Goal: Communication & Community: Answer question/provide support

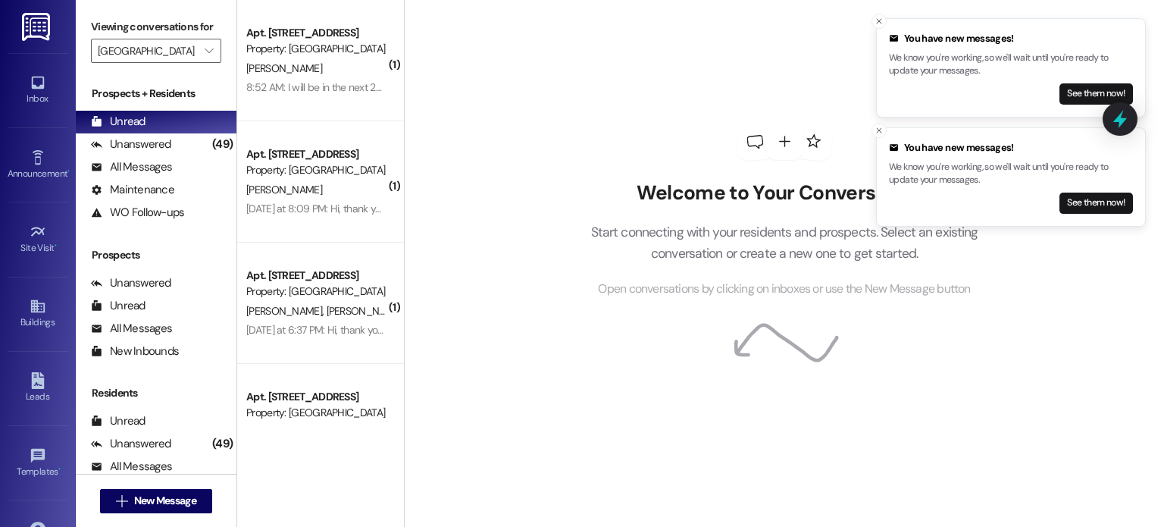
click at [36, 25] on img at bounding box center [37, 27] width 31 height 28
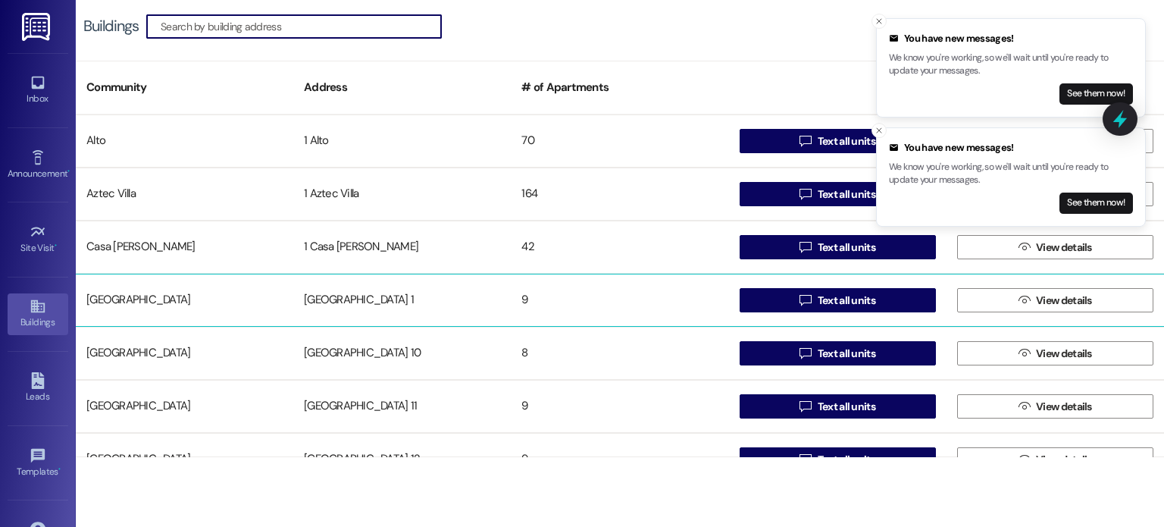
click at [358, 299] on div "[GEOGRAPHIC_DATA] 1" at bounding box center [401, 300] width 217 height 30
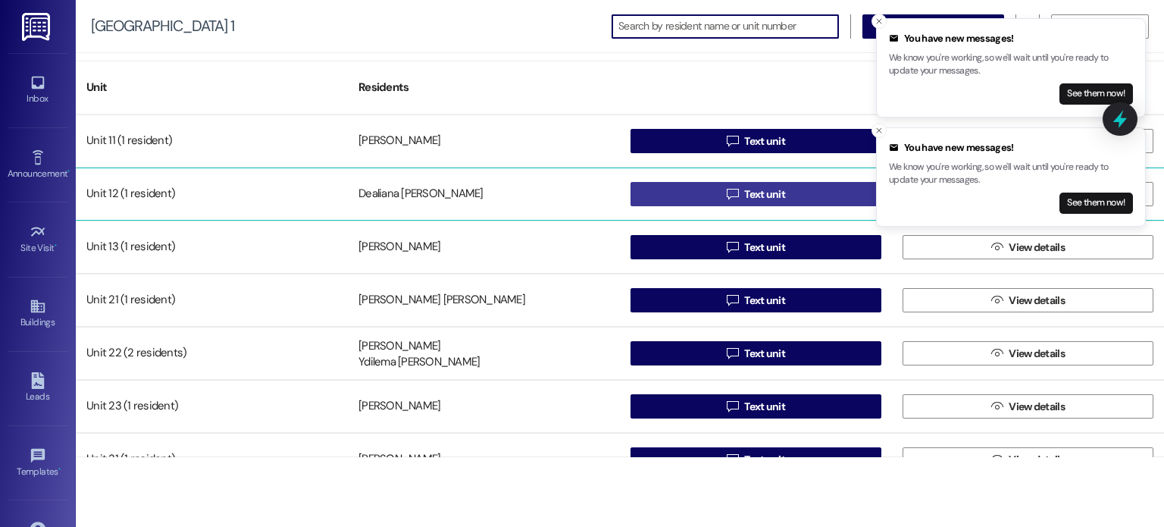
click at [687, 188] on button " Text unit" at bounding box center [755, 194] width 251 height 24
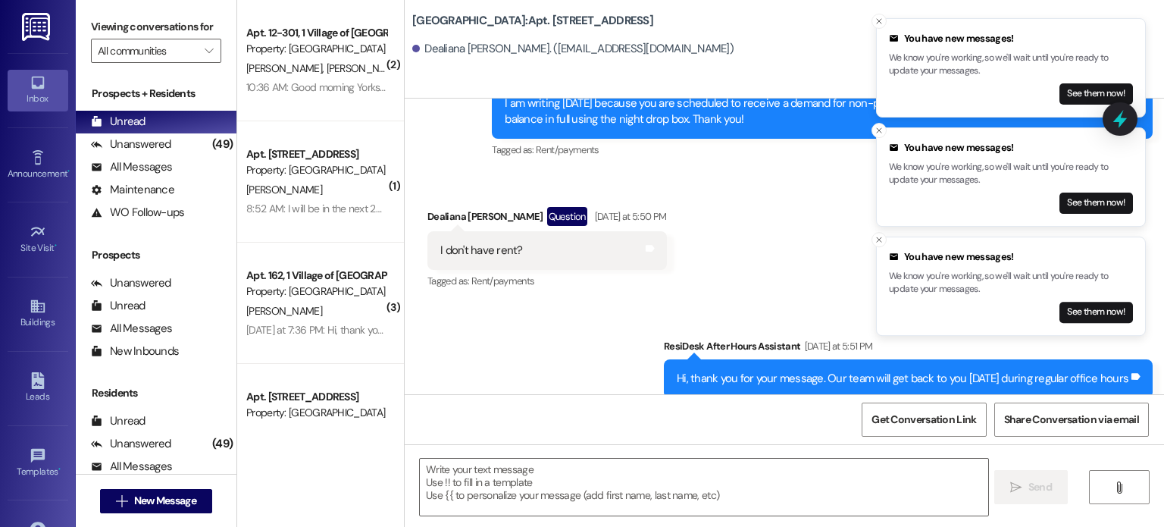
scroll to position [18747, 0]
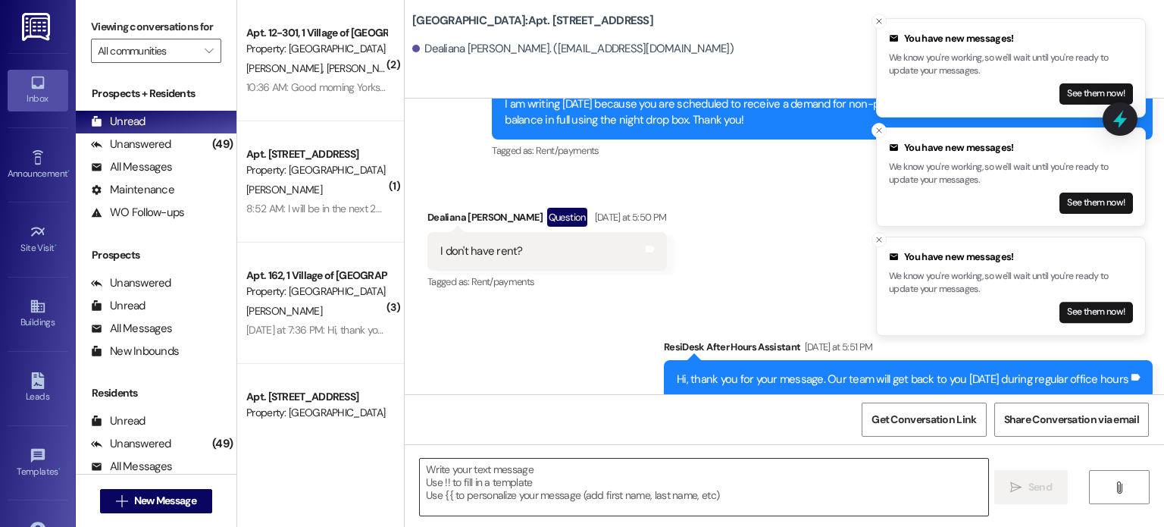
click at [470, 466] on textarea at bounding box center [703, 486] width 567 height 57
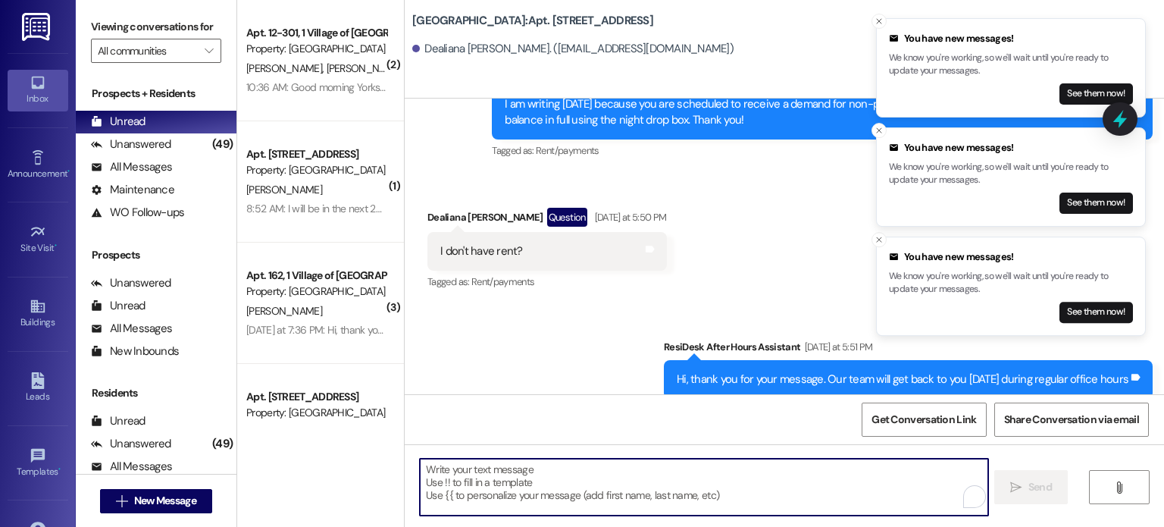
type textarea "H"
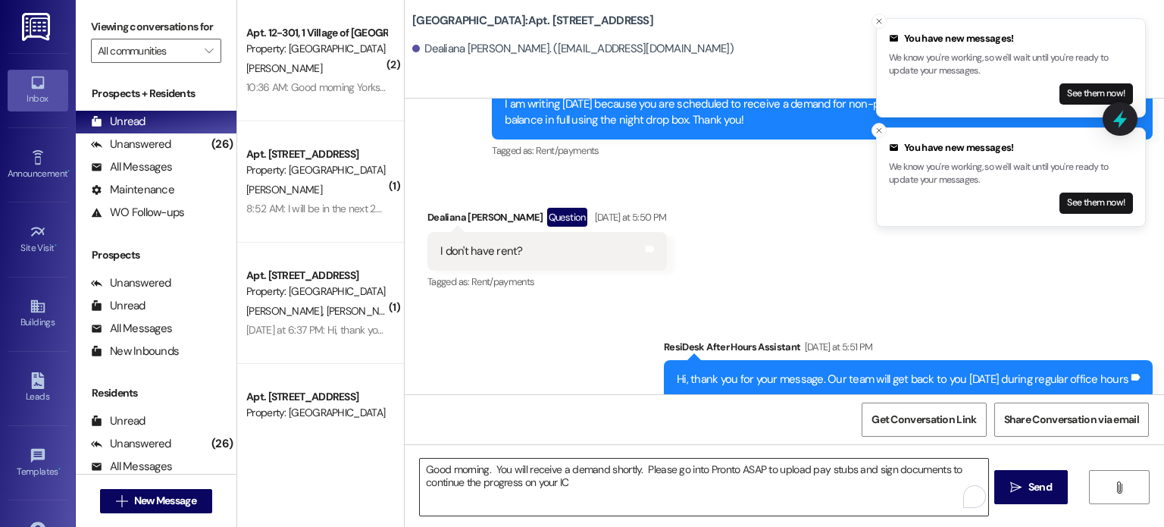
click at [570, 483] on textarea "Good morning. You will receive a demand shortly. Please go into Pronto ASAP to …" at bounding box center [703, 486] width 567 height 57
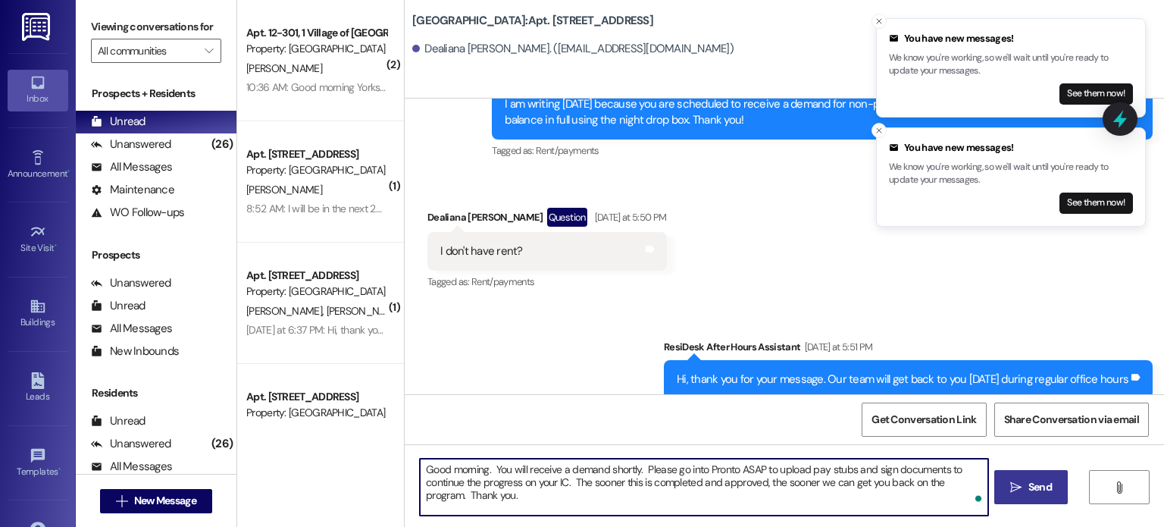
type textarea "Good morning. You will receive a demand shortly. Please go into Pronto ASAP to …"
click at [1028, 486] on span "Send" at bounding box center [1039, 487] width 23 height 16
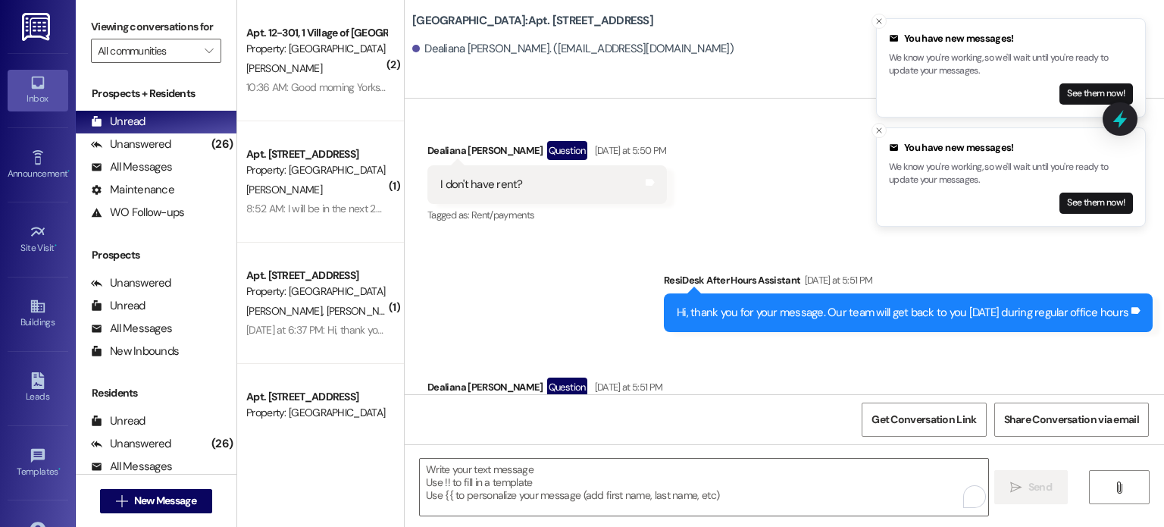
scroll to position [18870, 0]
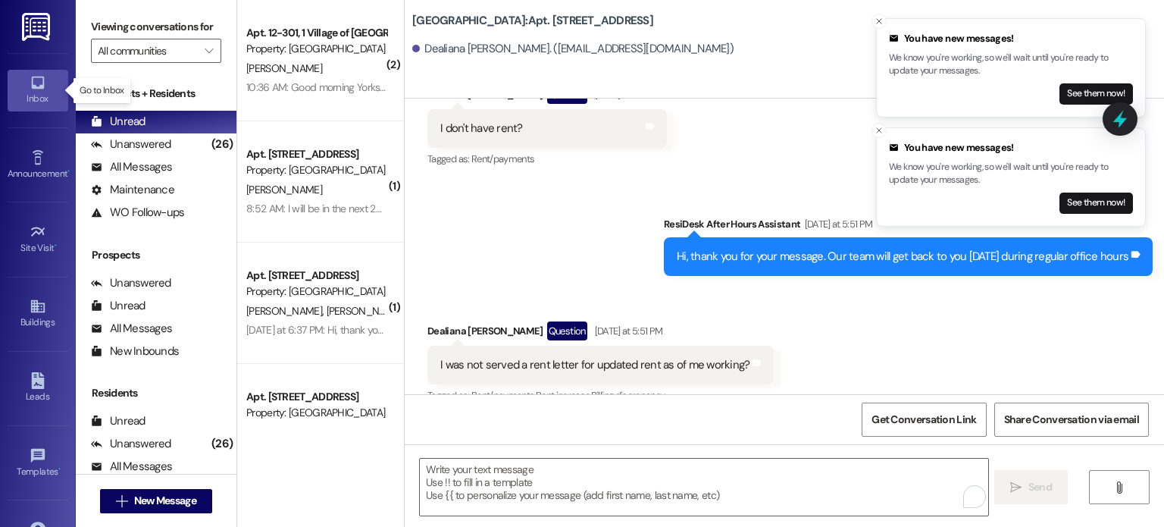
click at [36, 87] on icon at bounding box center [37, 83] width 13 height 13
click at [140, 44] on input "All communities" at bounding box center [147, 51] width 99 height 24
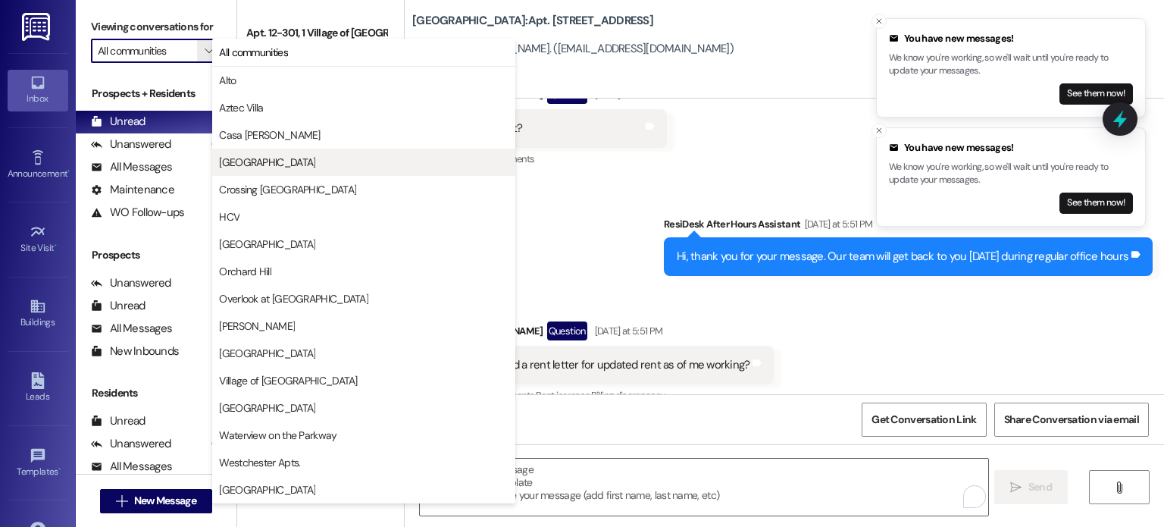
click at [224, 156] on span "[GEOGRAPHIC_DATA]" at bounding box center [267, 162] width 96 height 15
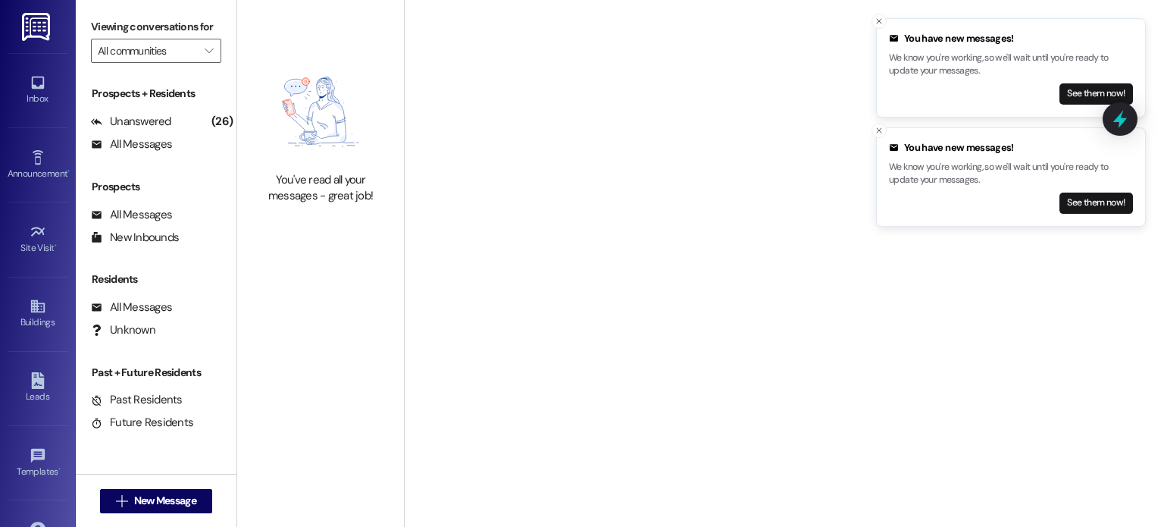
type input "[GEOGRAPHIC_DATA]"
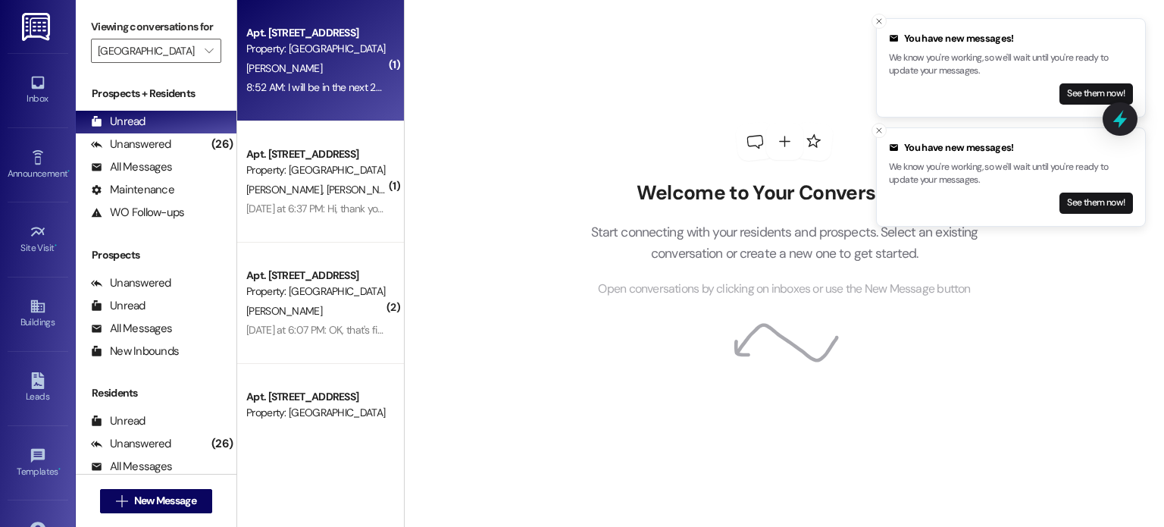
click at [307, 67] on div "[PERSON_NAME]" at bounding box center [316, 68] width 143 height 19
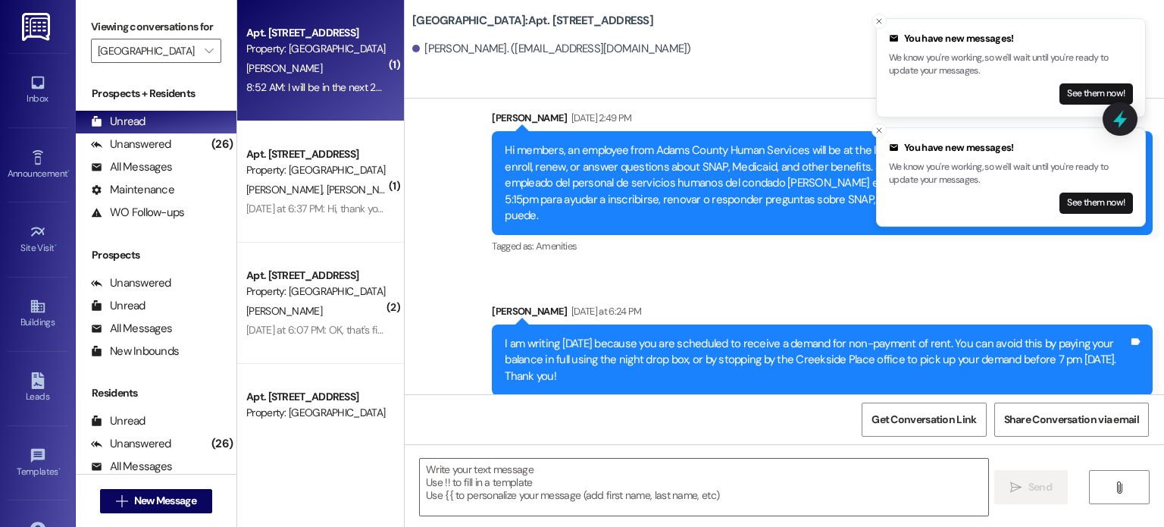
scroll to position [45477, 0]
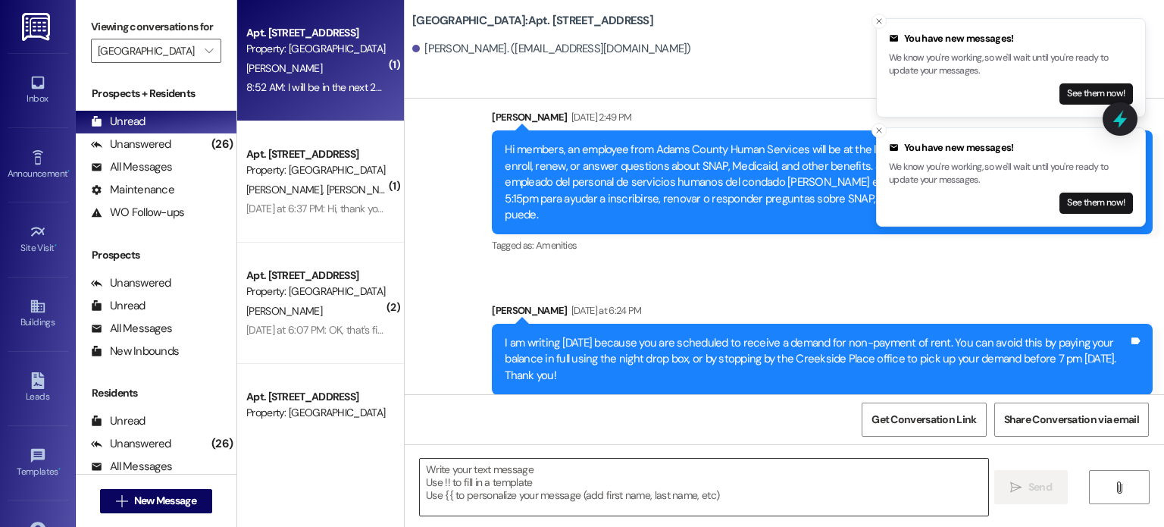
click at [475, 472] on textarea at bounding box center [703, 486] width 567 height 57
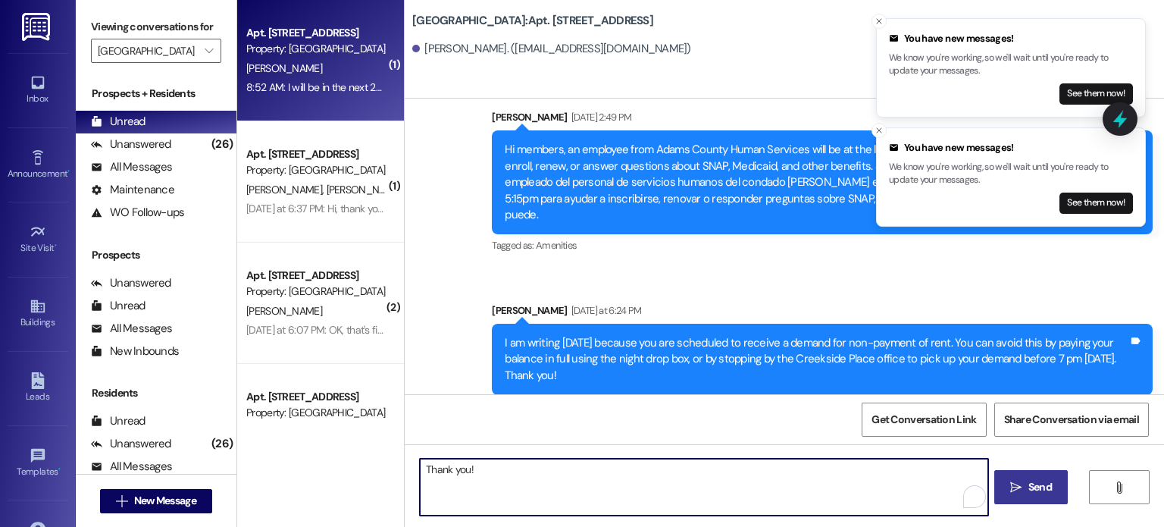
type textarea "Thank you!"
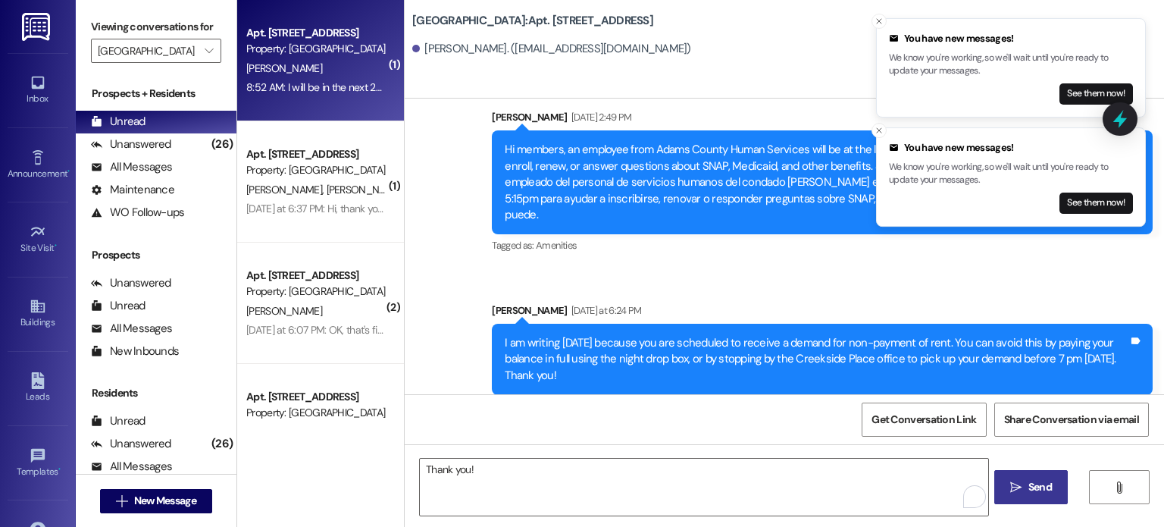
click at [1030, 490] on span "Send" at bounding box center [1039, 487] width 23 height 16
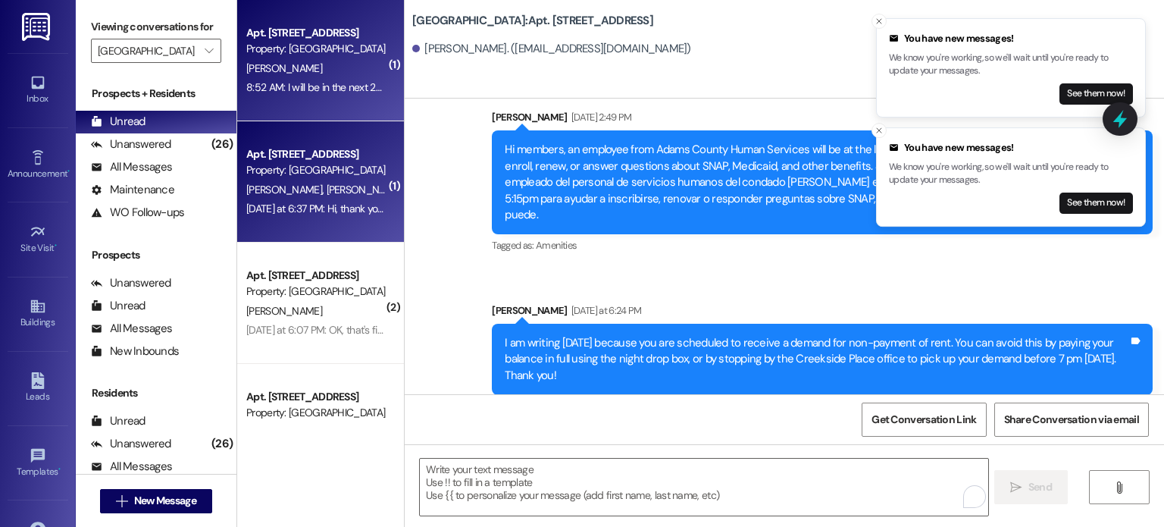
scroll to position [45476, 0]
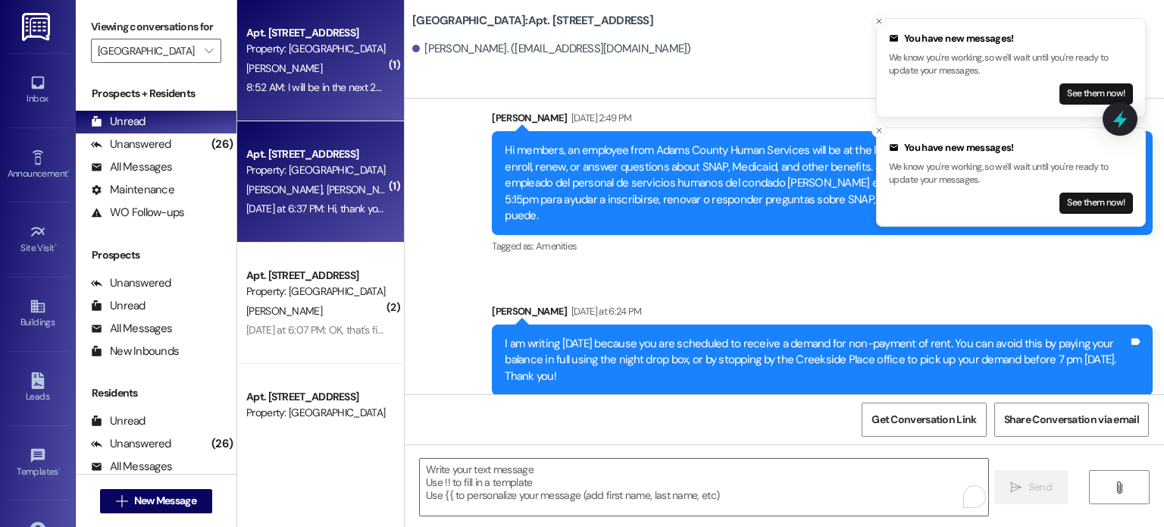
click at [331, 157] on div "Apt. [STREET_ADDRESS]" at bounding box center [316, 154] width 140 height 16
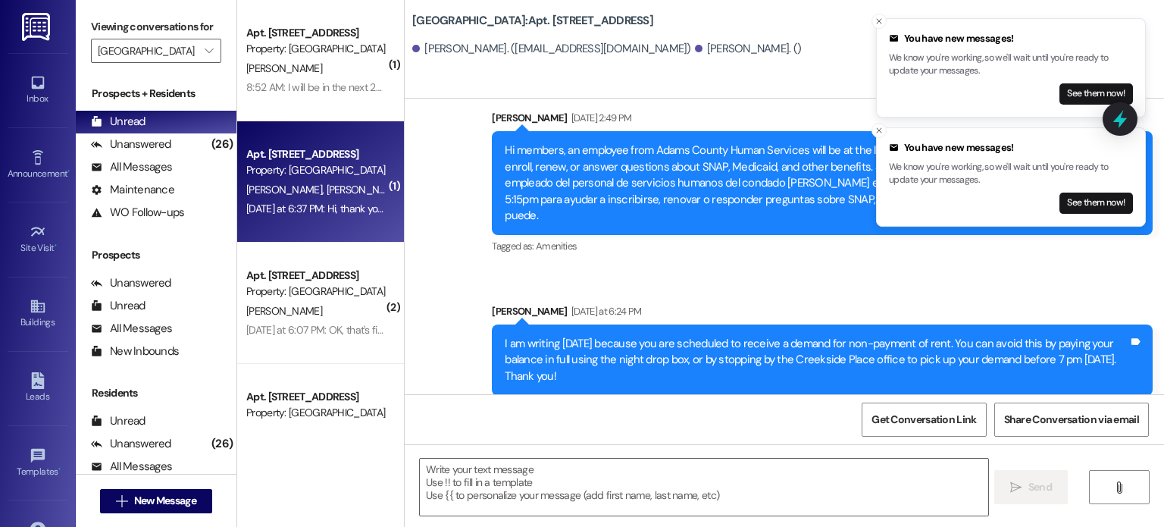
click at [327, 163] on div "Property: [GEOGRAPHIC_DATA]" at bounding box center [316, 170] width 140 height 16
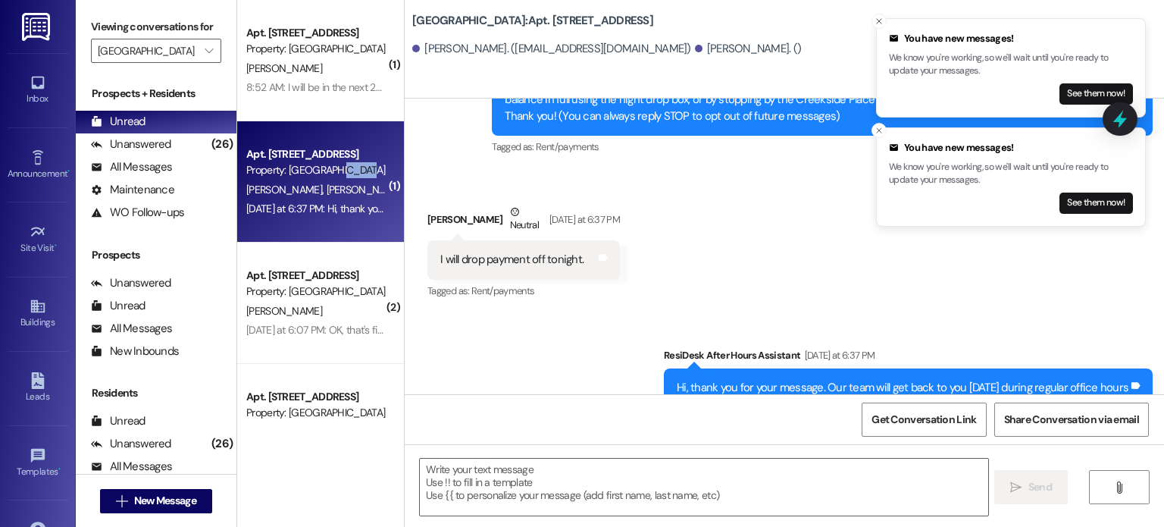
scroll to position [216, 0]
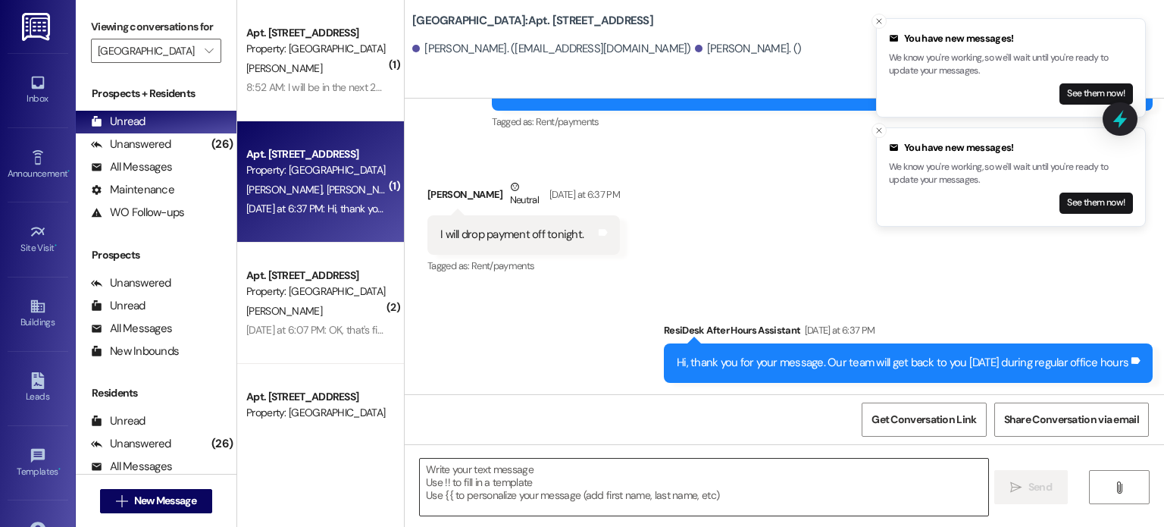
click at [485, 489] on textarea at bounding box center [703, 486] width 567 height 57
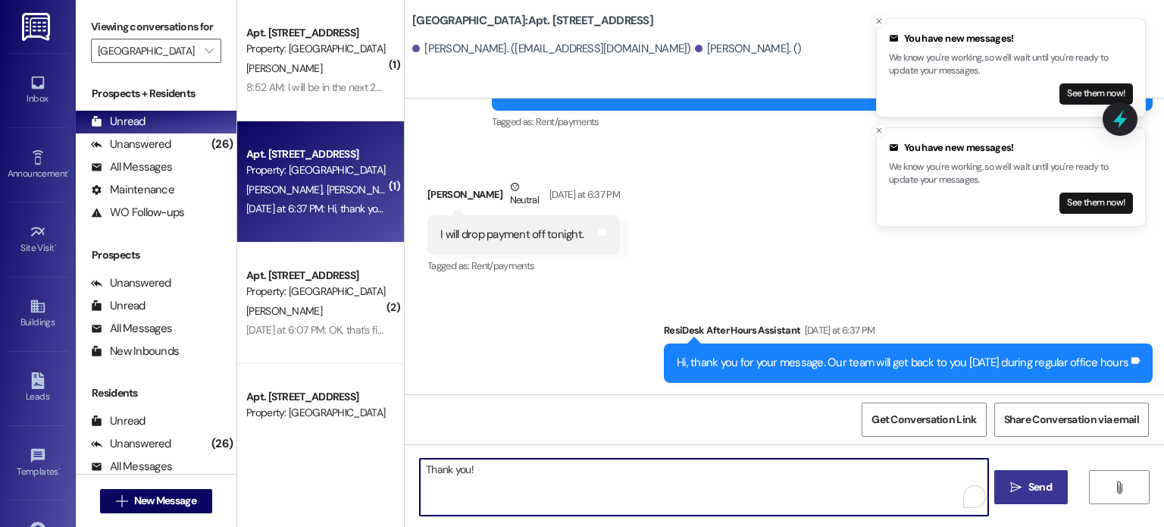
type textarea "Thank you!"
click at [1028, 480] on span "Send" at bounding box center [1039, 487] width 23 height 16
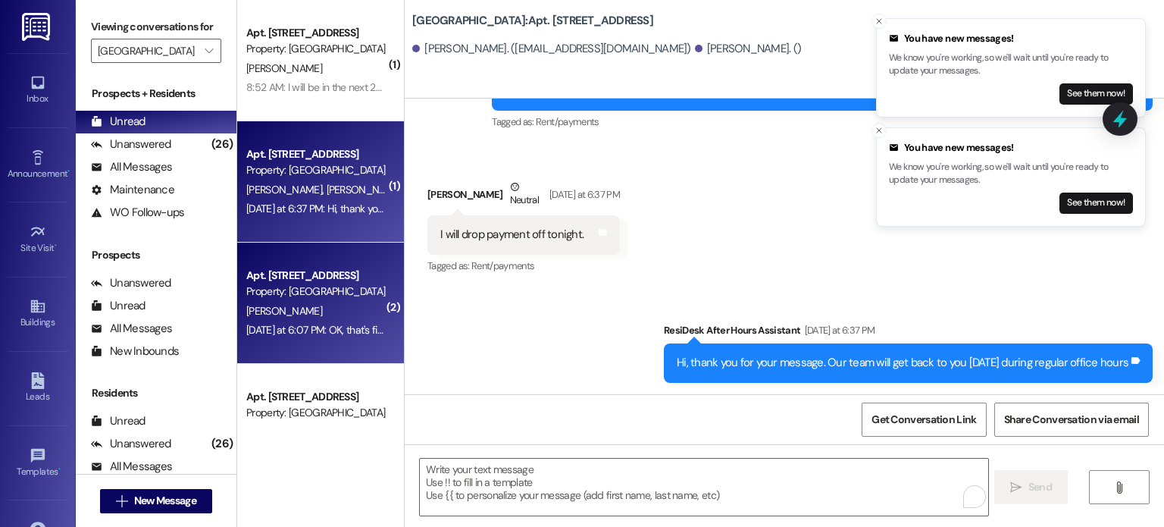
click at [297, 281] on div "Apt. [STREET_ADDRESS]" at bounding box center [316, 275] width 140 height 16
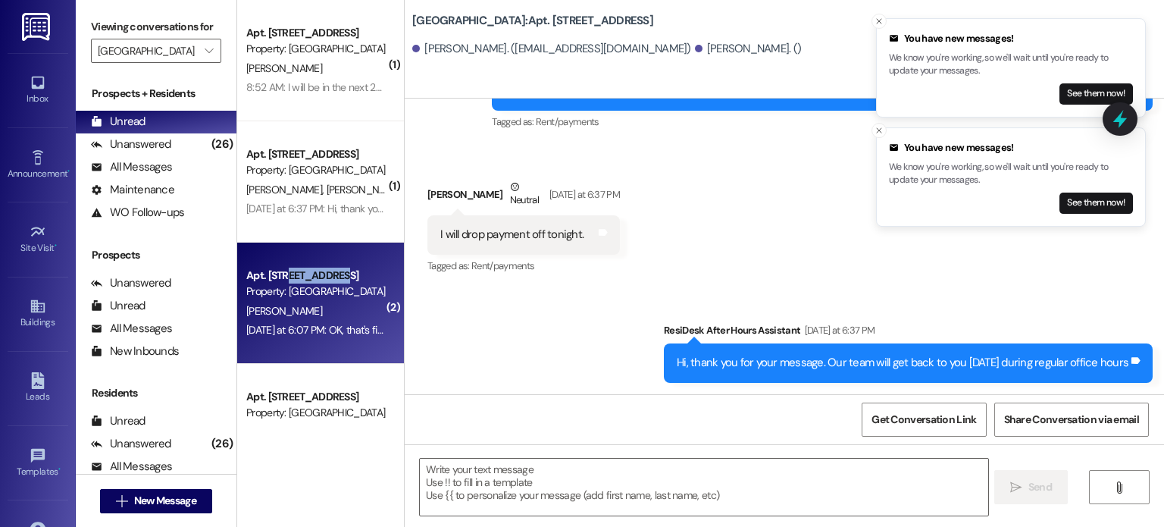
click at [297, 281] on div "Apt. [STREET_ADDRESS]" at bounding box center [316, 275] width 140 height 16
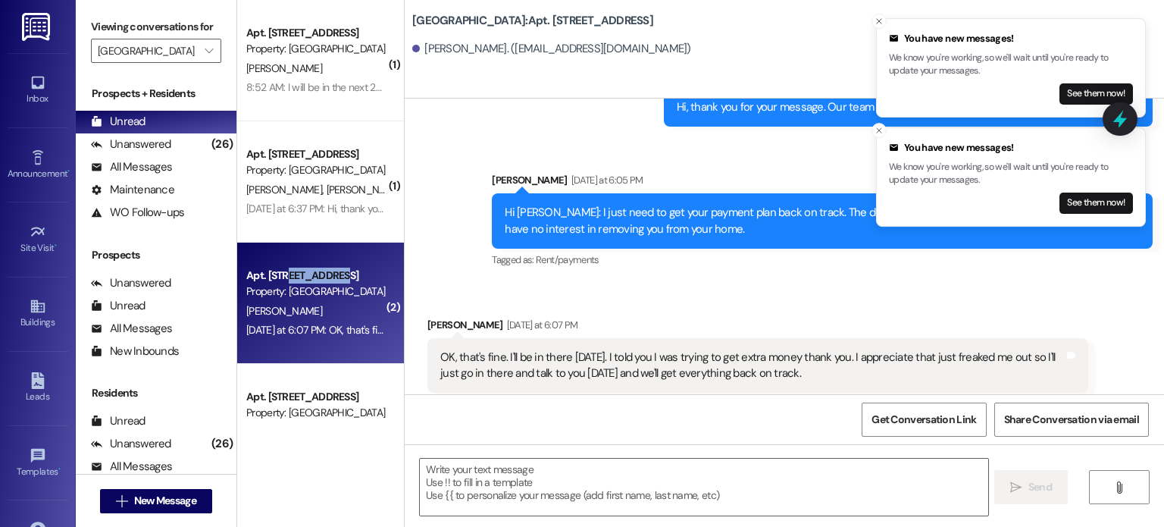
scroll to position [3272, 0]
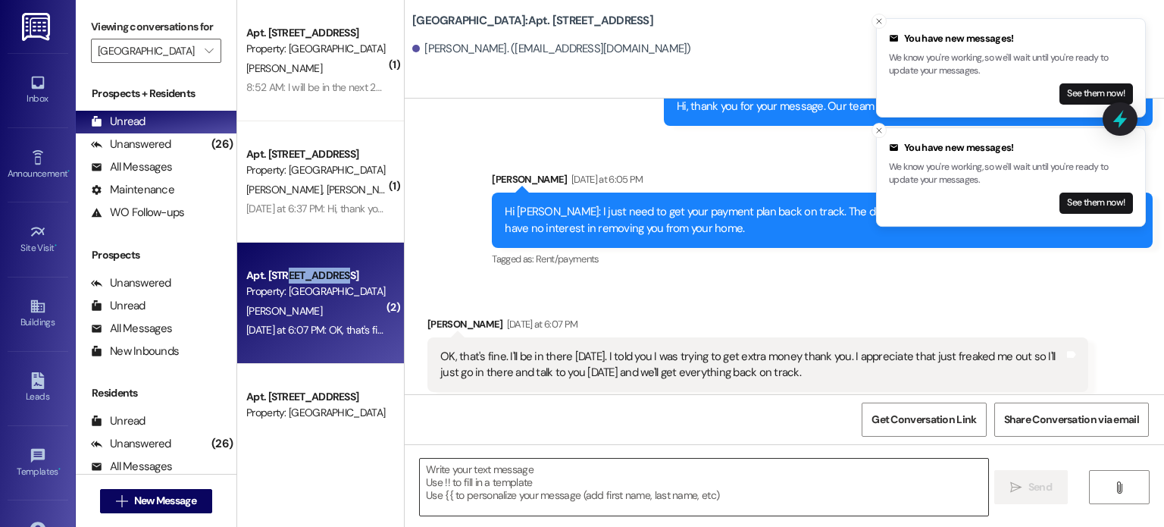
click at [492, 477] on textarea at bounding box center [703, 486] width 567 height 57
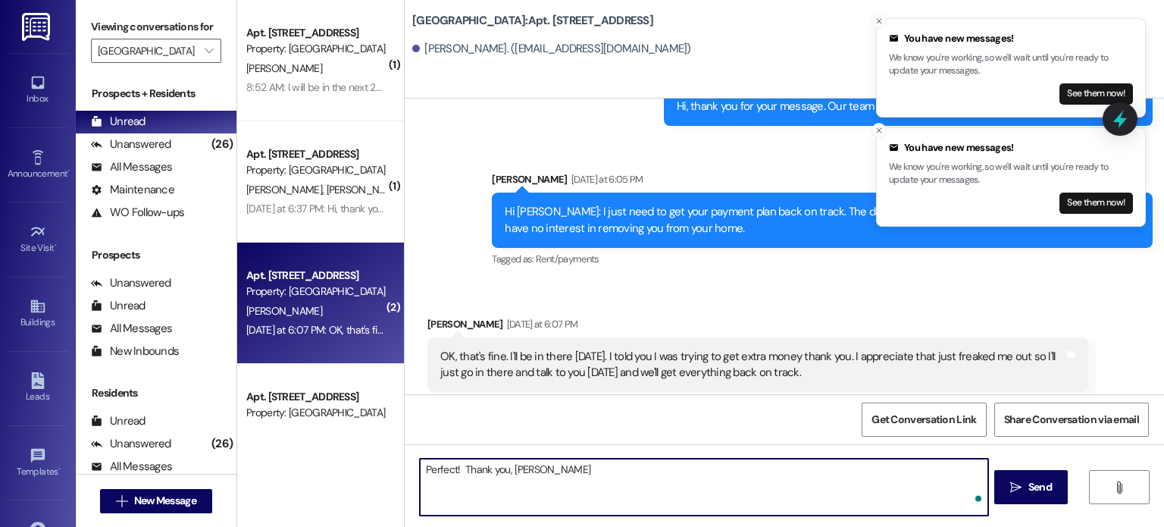
type textarea "Perfect! Thank you, [PERSON_NAME]!"
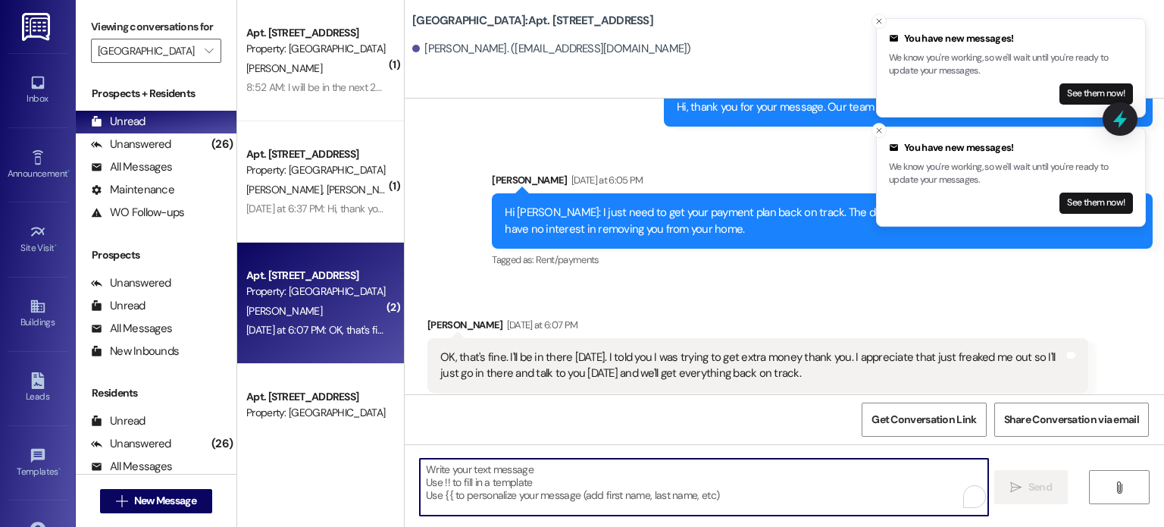
scroll to position [76, 0]
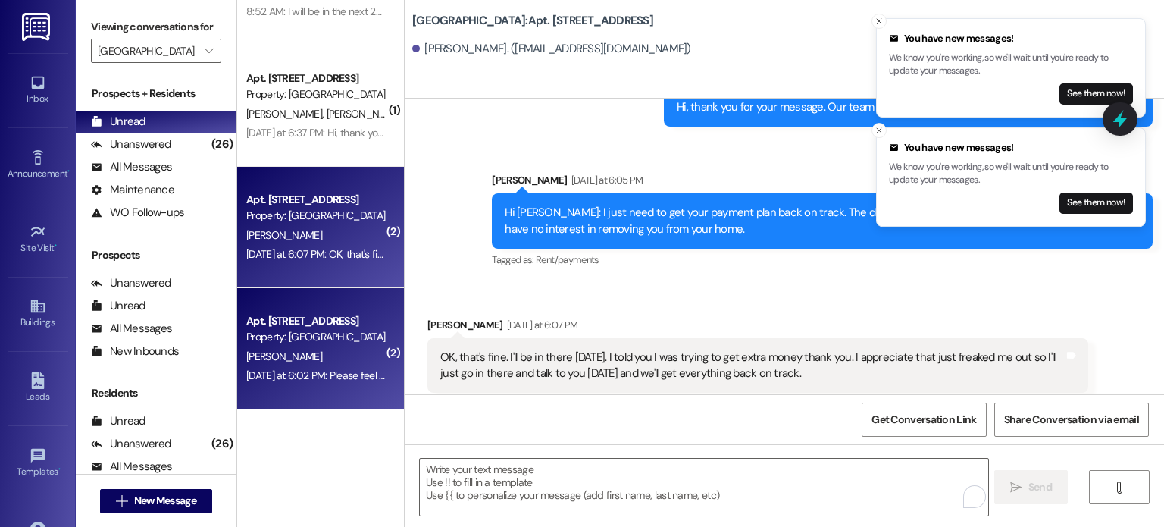
click at [317, 319] on div "Apt. [STREET_ADDRESS]" at bounding box center [316, 321] width 140 height 16
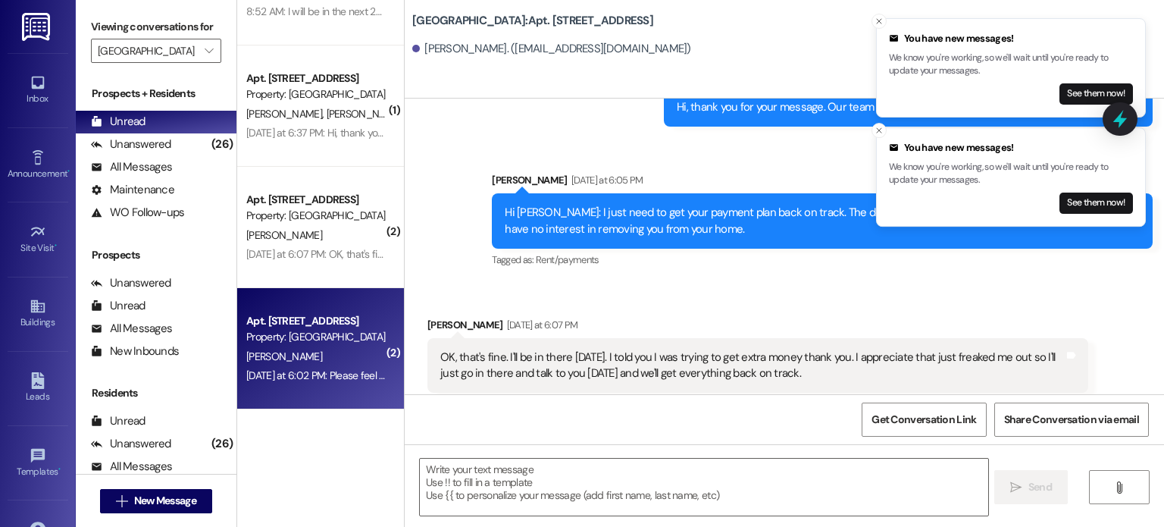
click at [317, 319] on div "Apt. [STREET_ADDRESS]" at bounding box center [316, 321] width 140 height 16
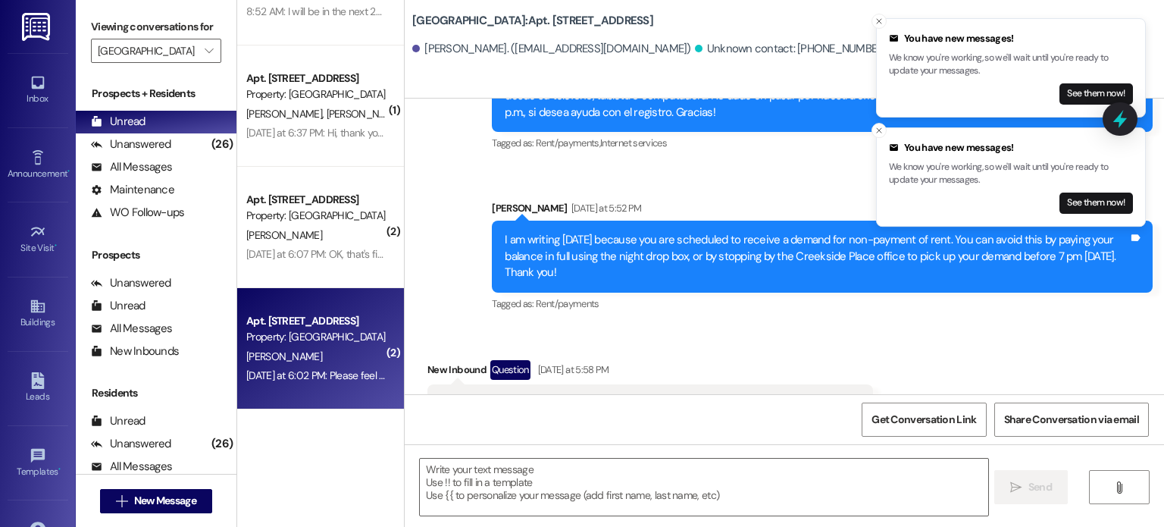
scroll to position [42742, 0]
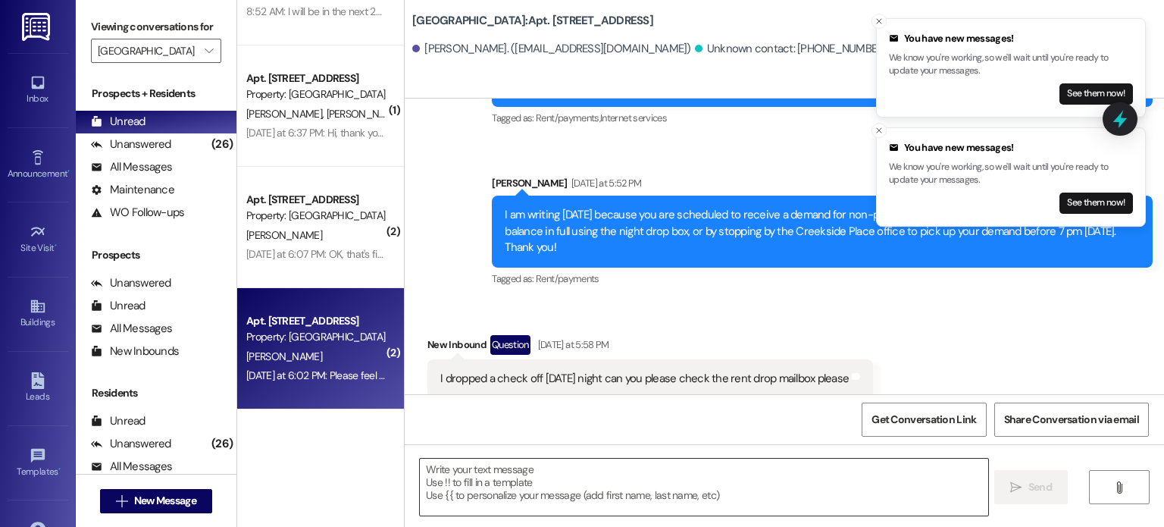
click at [451, 467] on textarea at bounding box center [703, 486] width 567 height 57
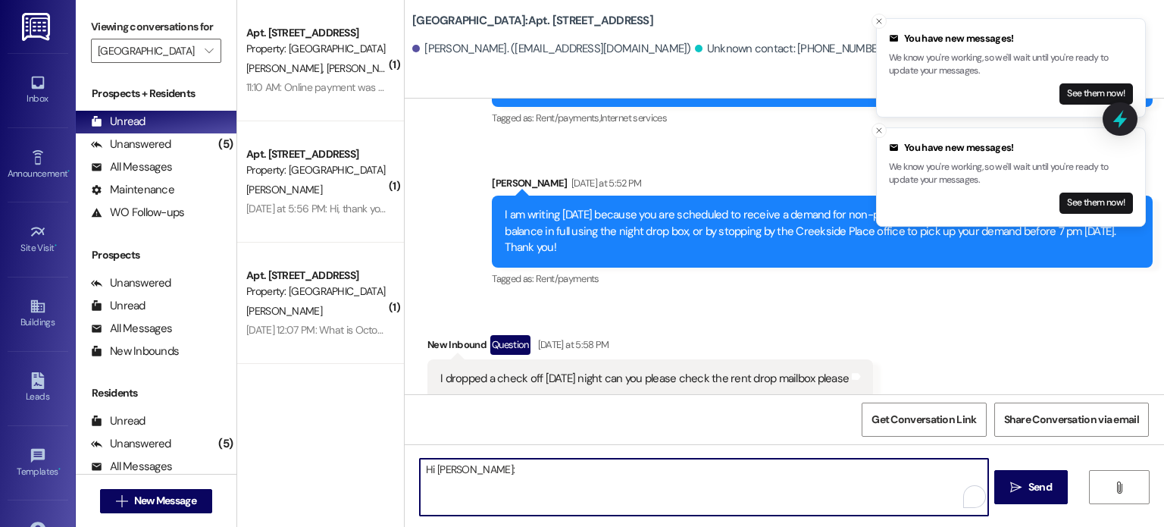
scroll to position [0, 0]
click at [461, 473] on textarea "Hi [PERSON_NAME]:" at bounding box center [703, 486] width 567 height 57
click at [601, 472] on textarea "Hi [PERSON_NAME]: We received and posted your $" at bounding box center [703, 486] width 567 height 57
click at [869, 470] on textarea "Hi [PERSON_NAME]: We received and posted your $1,495 payment. The balance on yo…" at bounding box center [703, 486] width 567 height 57
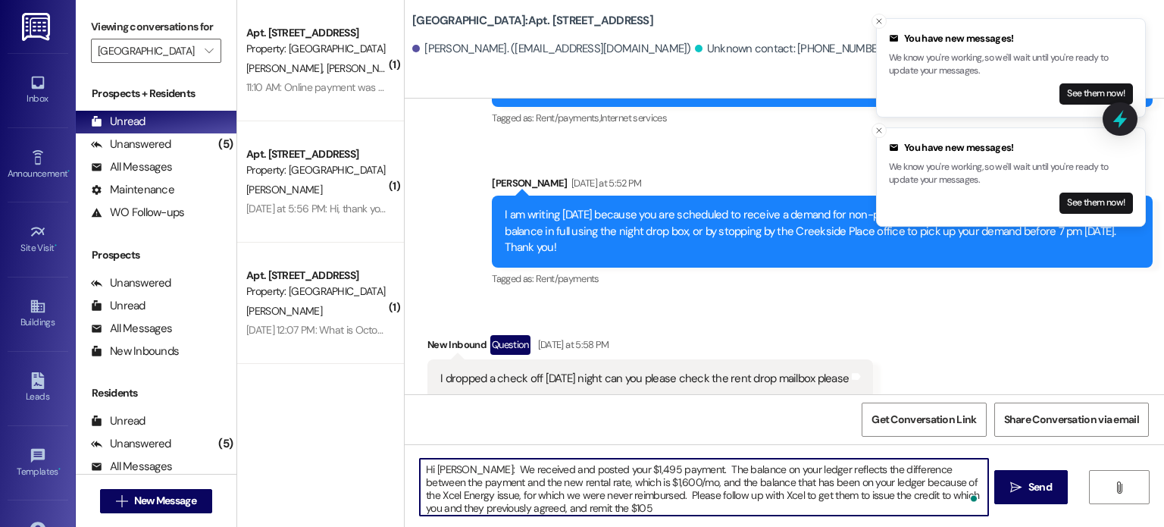
click at [497, 508] on textarea "Hi [PERSON_NAME]: We received and posted your $1,495 payment. The balance on yo…" at bounding box center [703, 486] width 567 height 57
click at [495, 508] on textarea "Hi [PERSON_NAME]: We received and posted your $1,495 payment. The balance on yo…" at bounding box center [703, 486] width 567 height 57
click at [494, 508] on textarea "Hi [PERSON_NAME]: We received and posted your $1,495 payment. The balance on yo…" at bounding box center [703, 486] width 567 height 57
click at [496, 508] on textarea "Hi [PERSON_NAME]: We received and posted your $1,495 payment. The balance on yo…" at bounding box center [703, 486] width 567 height 57
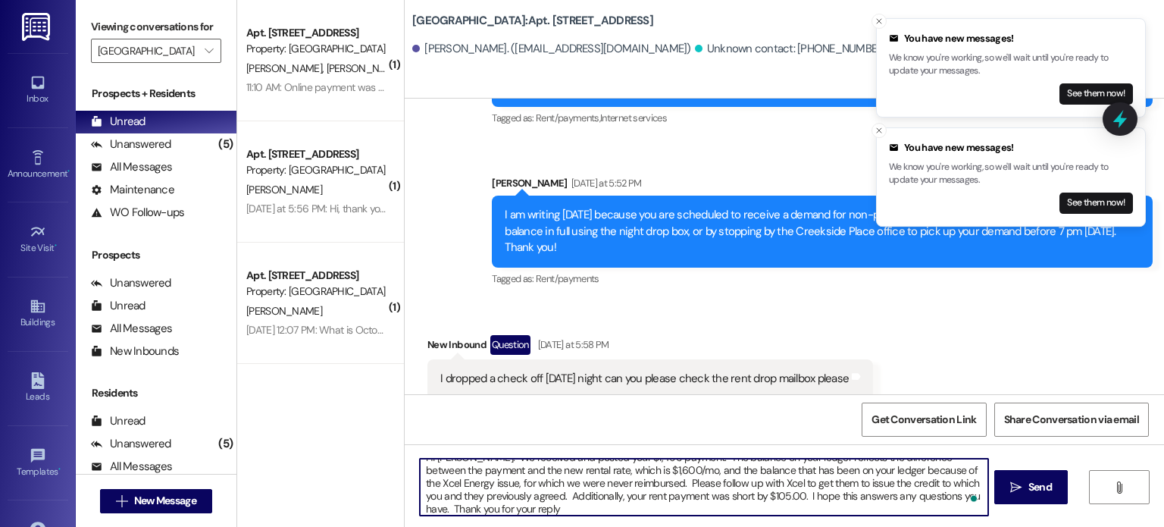
type textarea "Hi [PERSON_NAME]: We received and posted your $1,495 payment. The balance on yo…"
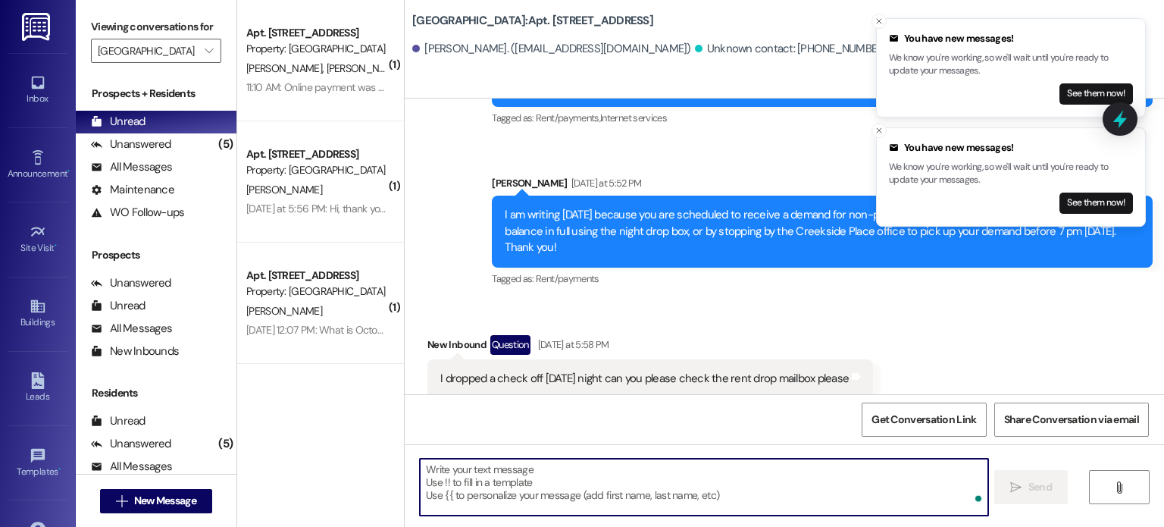
scroll to position [42817, 0]
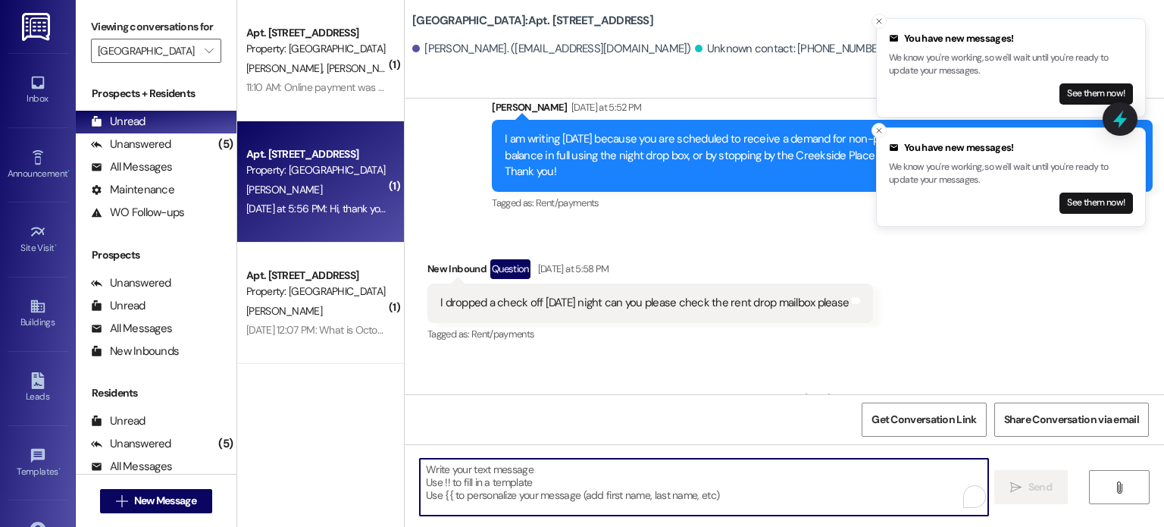
click at [311, 166] on div "Property: [GEOGRAPHIC_DATA]" at bounding box center [316, 170] width 140 height 16
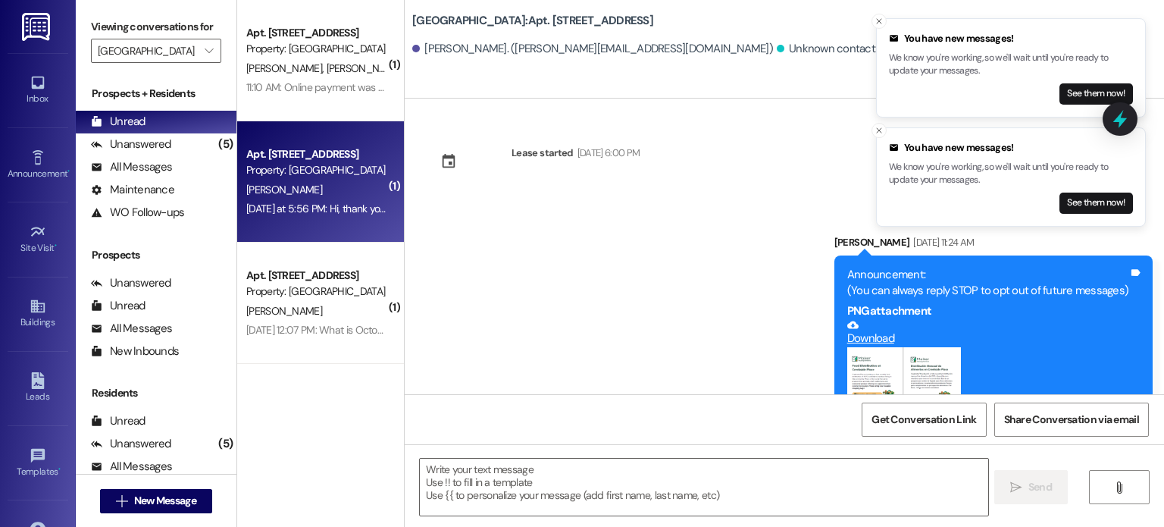
scroll to position [9742, 0]
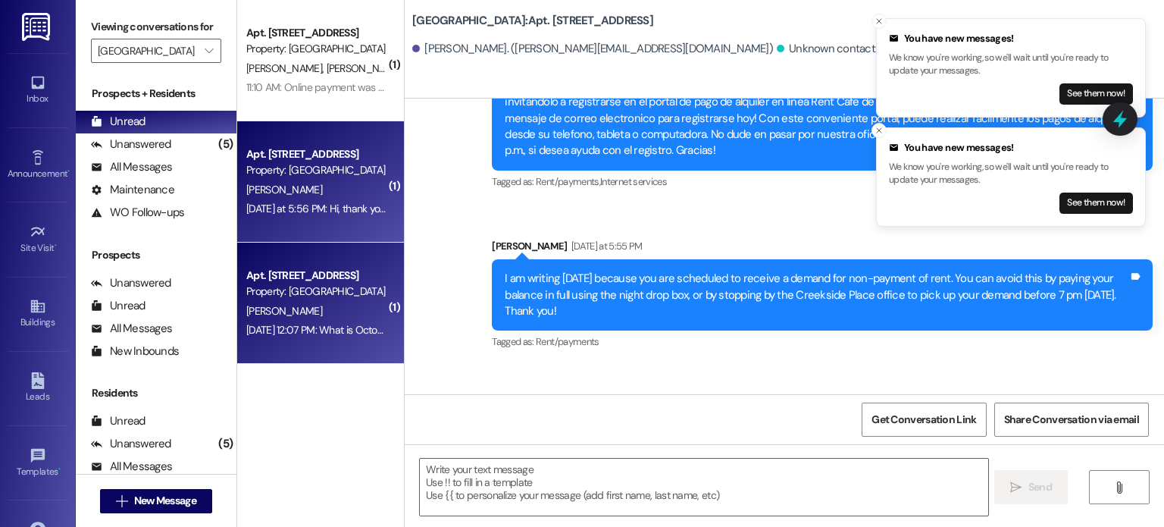
click at [291, 282] on div "Apt. [STREET_ADDRESS]" at bounding box center [316, 275] width 140 height 16
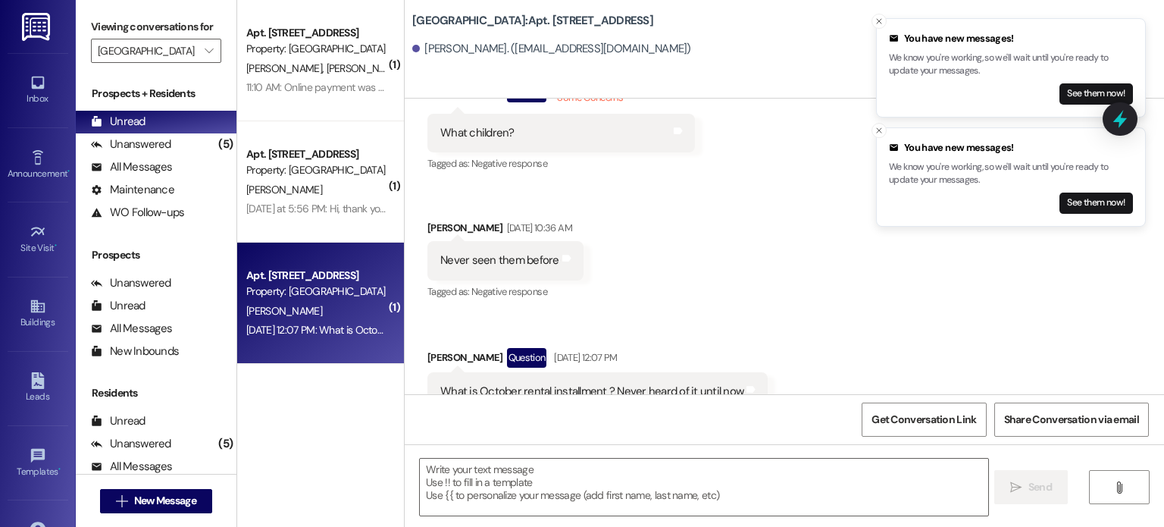
scroll to position [443, 0]
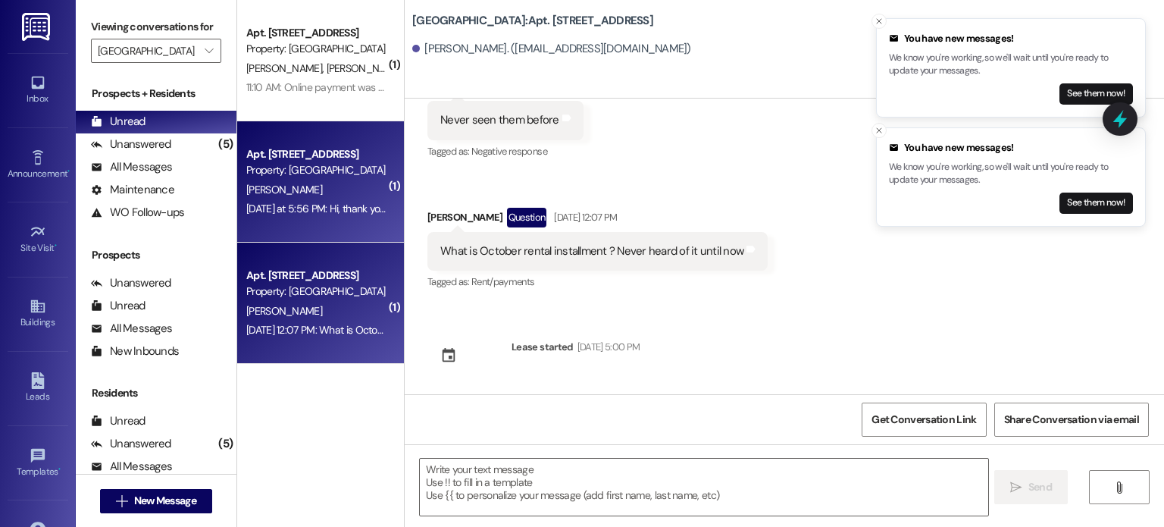
click at [283, 196] on div "[PERSON_NAME]" at bounding box center [316, 189] width 143 height 19
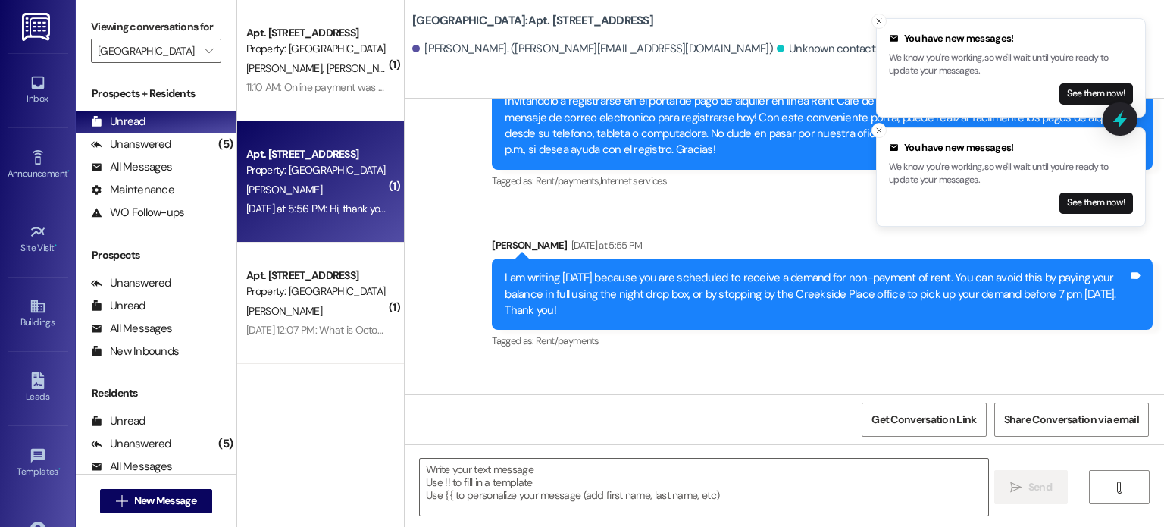
scroll to position [9742, 0]
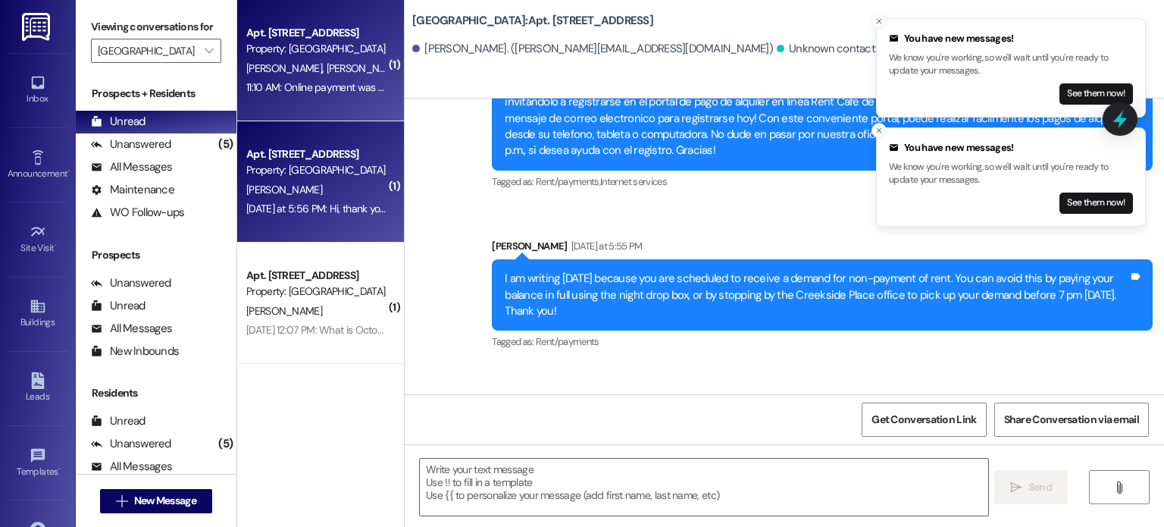
click at [303, 81] on div "11:10 AM: Online payment was made last night. Let me know if you need me to for…" at bounding box center [489, 87] width 486 height 14
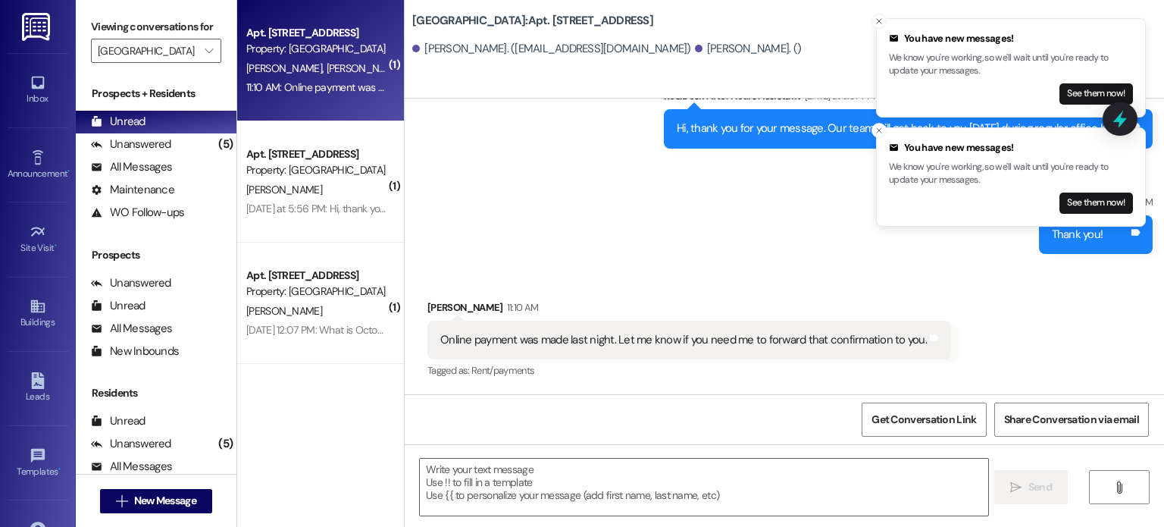
scroll to position [449, 0]
click at [464, 488] on textarea at bounding box center [703, 486] width 567 height 57
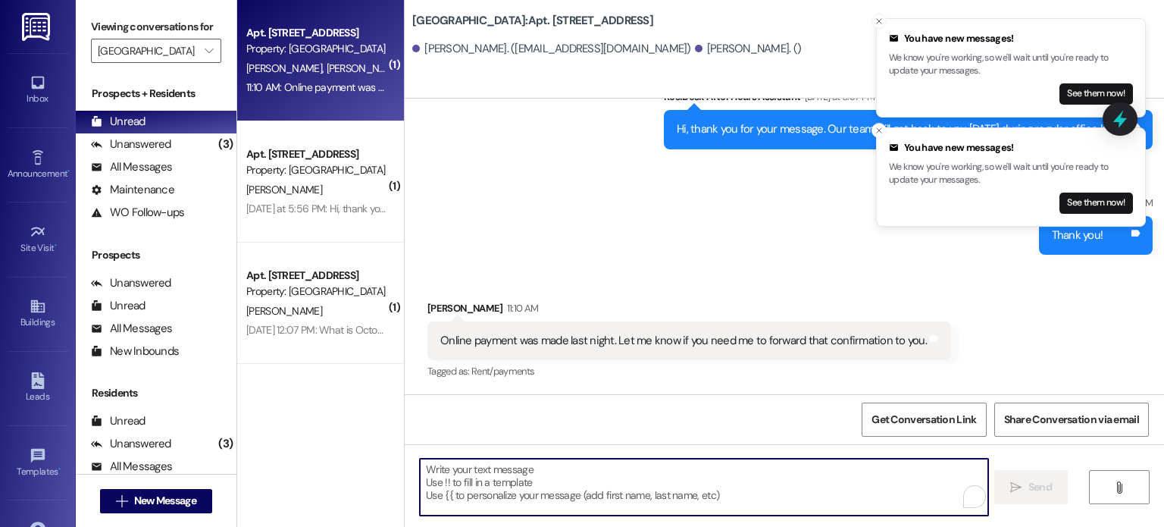
click at [465, 484] on textarea "To enrich screen reader interactions, please activate Accessibility in Grammarl…" at bounding box center [703, 486] width 567 height 57
click at [466, 481] on textarea "To enrich screen reader interactions, please activate Accessibility in Grammarl…" at bounding box center [703, 486] width 567 height 57
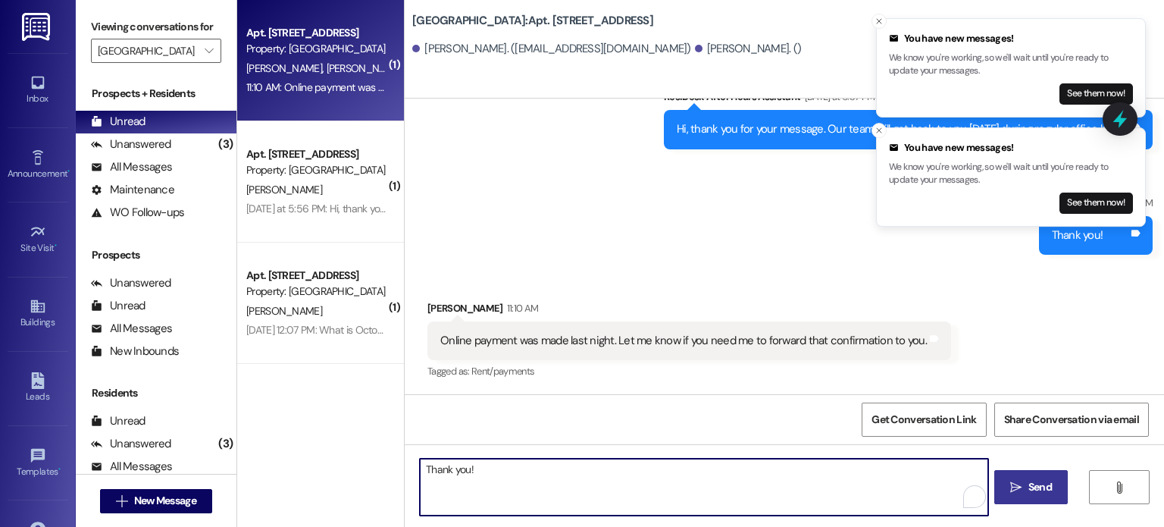
type textarea "Thank you!"
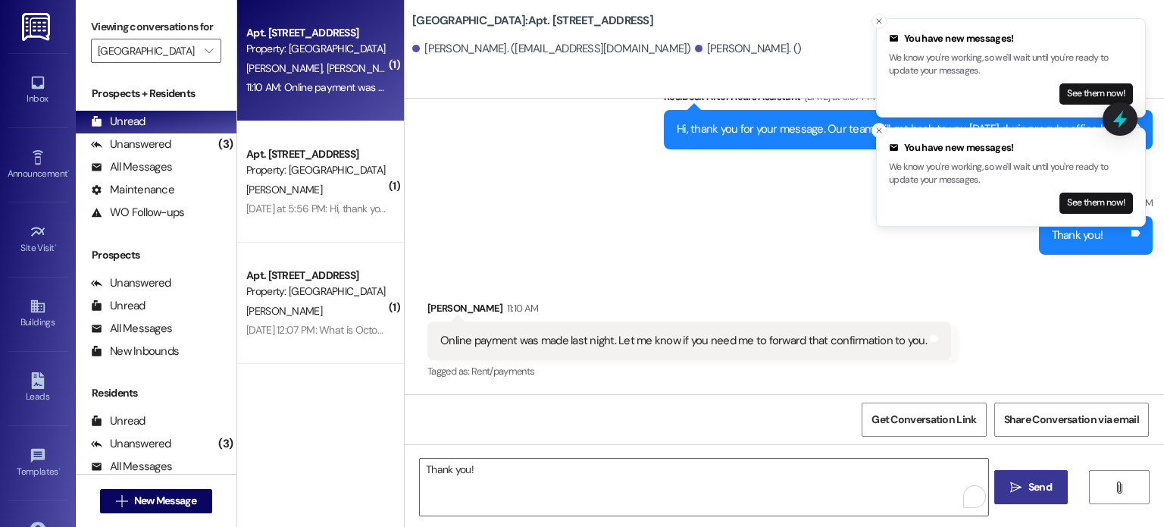
click at [1039, 483] on span "Send" at bounding box center [1039, 487] width 23 height 16
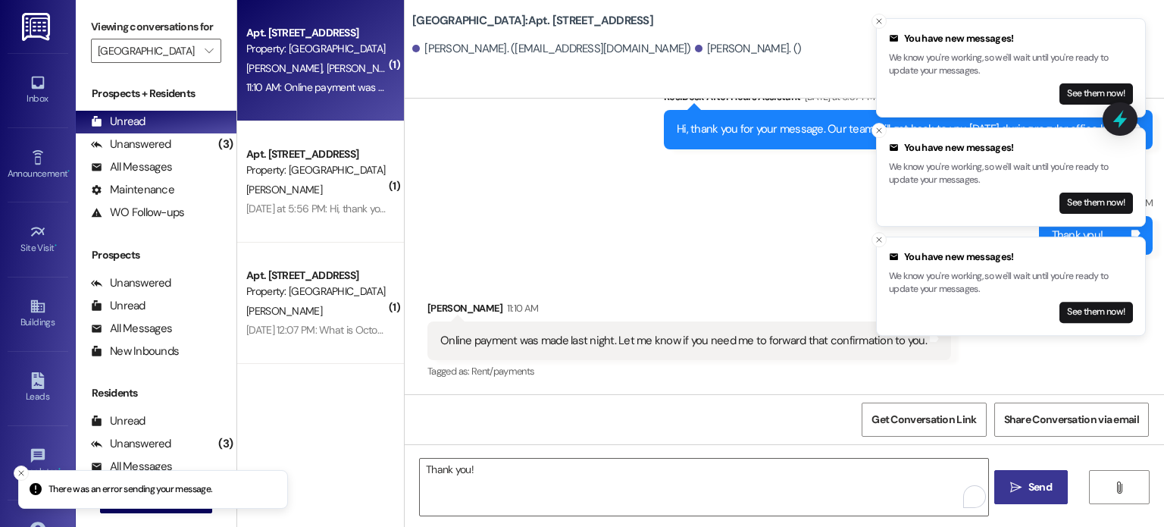
click at [1012, 490] on icon "" at bounding box center [1015, 487] width 11 height 12
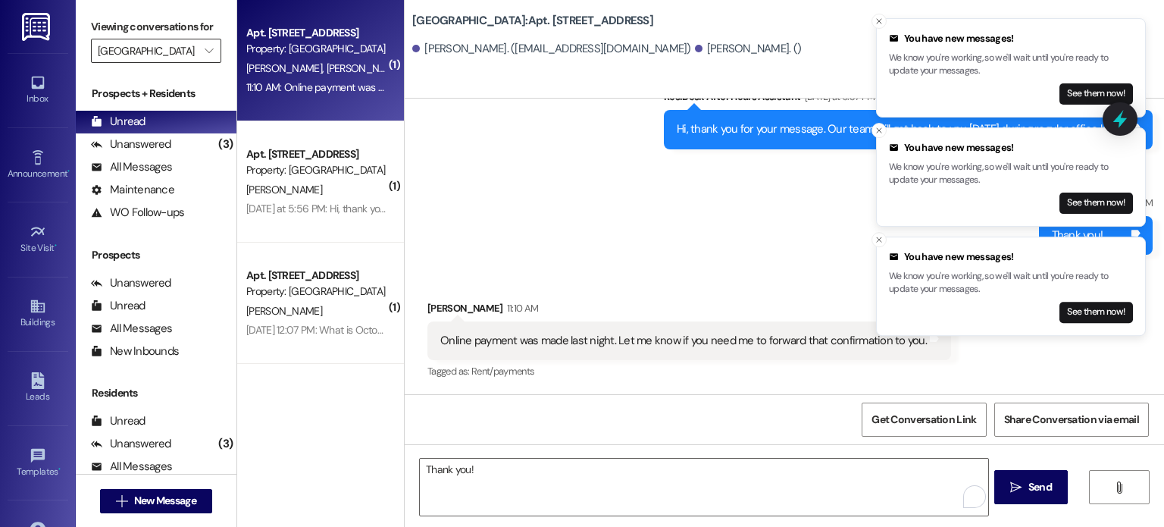
click at [141, 48] on input "[GEOGRAPHIC_DATA]" at bounding box center [147, 51] width 99 height 24
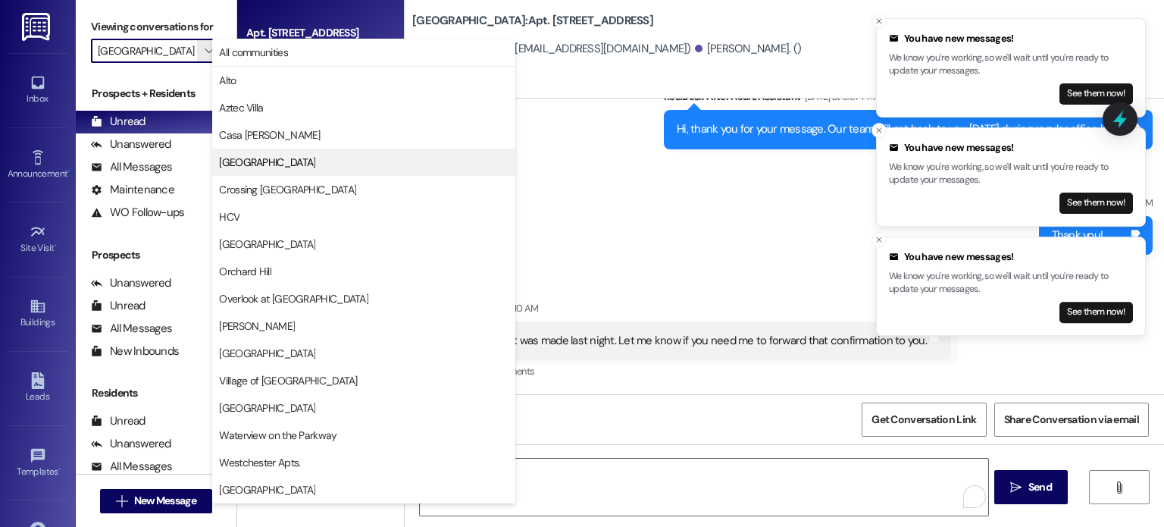
click at [244, 158] on span "[GEOGRAPHIC_DATA]" at bounding box center [267, 162] width 96 height 15
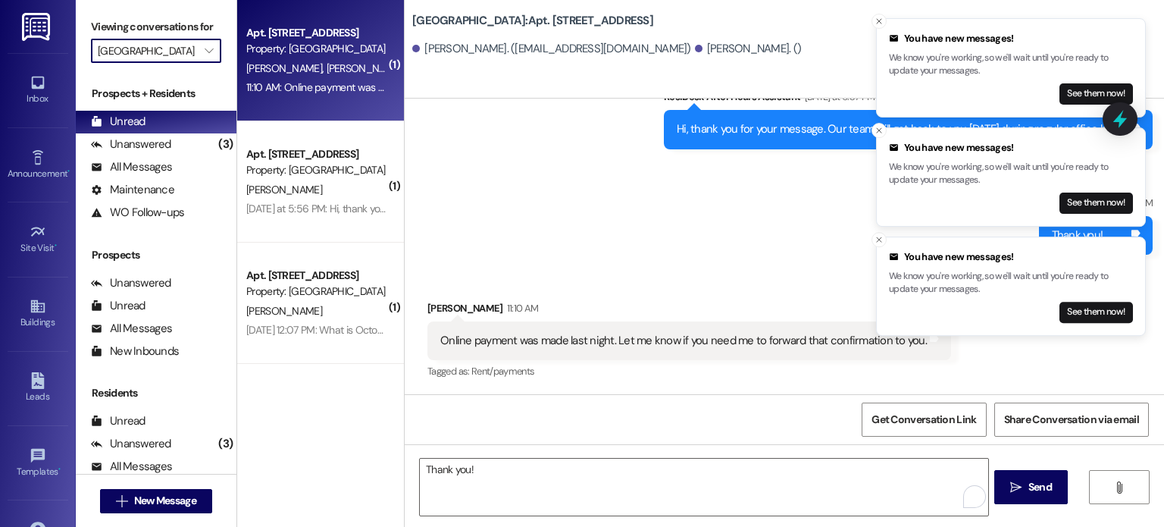
click at [327, 64] on span "[PERSON_NAME]" at bounding box center [365, 68] width 76 height 14
click at [326, 33] on div "Apt. [STREET_ADDRESS]" at bounding box center [316, 33] width 140 height 16
click at [324, 55] on div "Property: [GEOGRAPHIC_DATA]" at bounding box center [316, 49] width 140 height 16
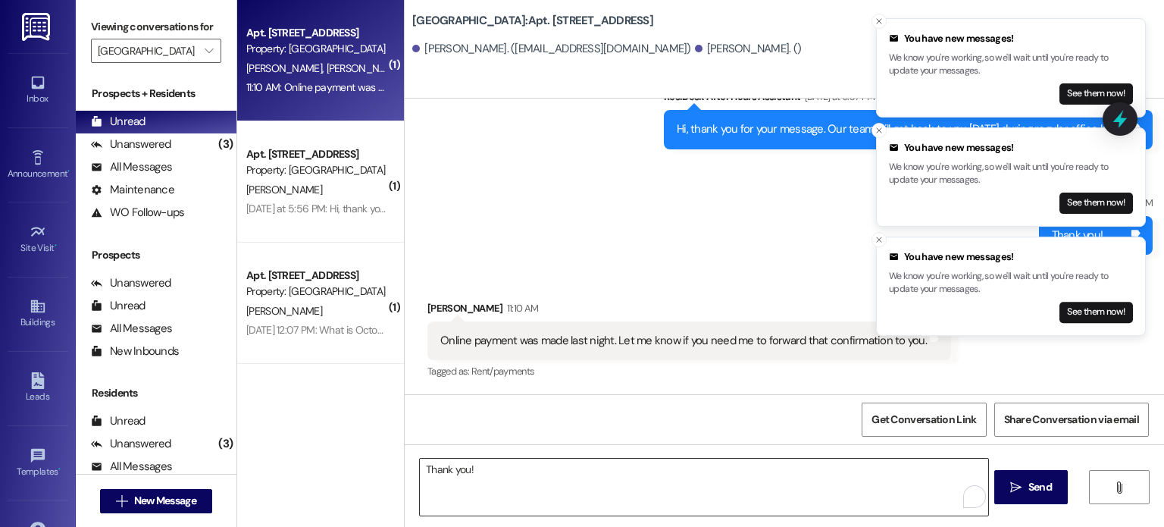
click at [574, 473] on textarea "Thank you!" at bounding box center [703, 486] width 567 height 57
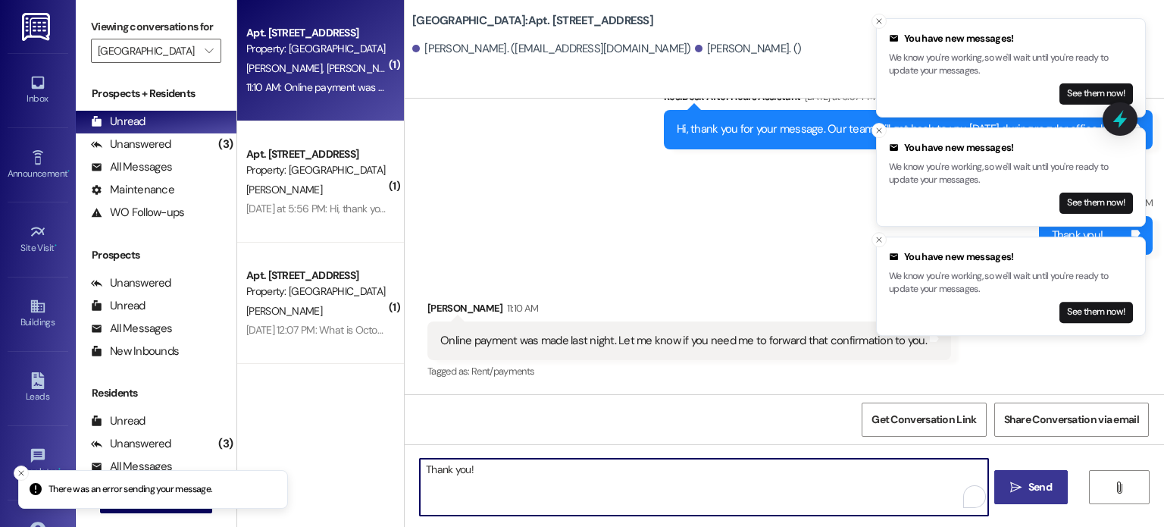
click at [1040, 486] on span "Send" at bounding box center [1039, 487] width 23 height 16
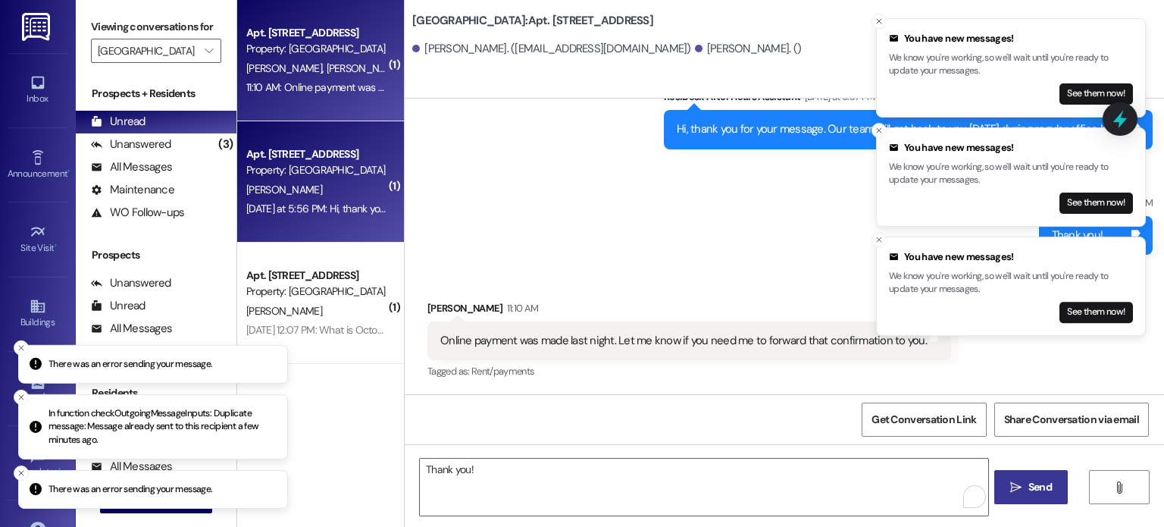
click at [309, 151] on div "Apt. [STREET_ADDRESS]" at bounding box center [316, 154] width 140 height 16
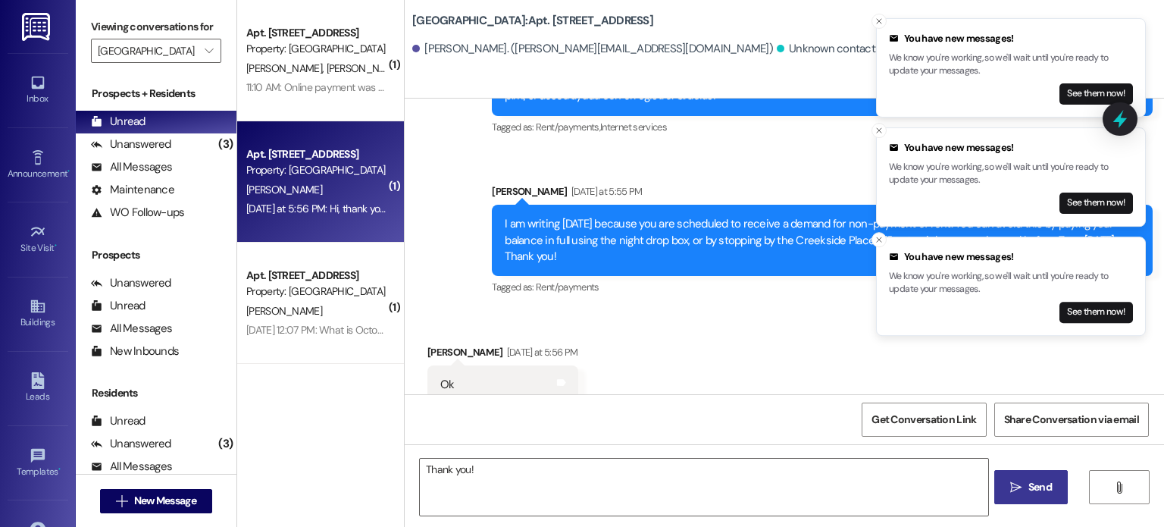
scroll to position [9849, 0]
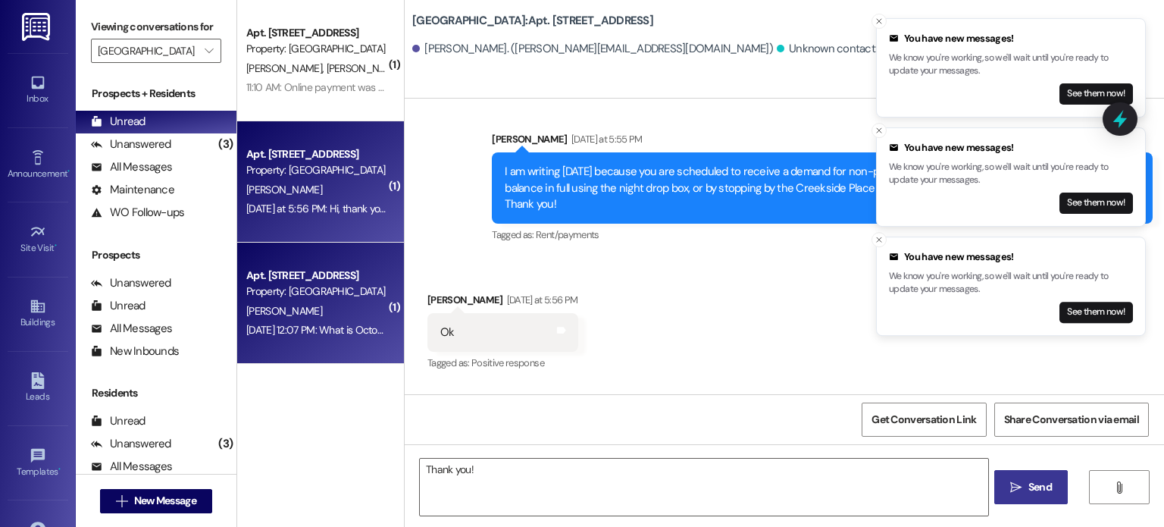
click at [295, 282] on div "Apt. [STREET_ADDRESS]" at bounding box center [316, 275] width 140 height 16
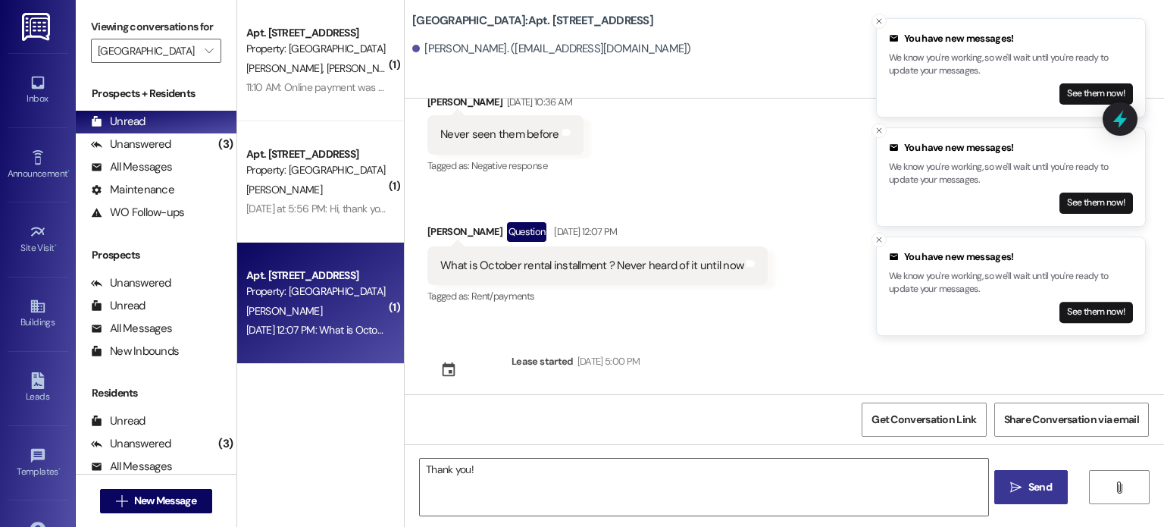
scroll to position [443, 0]
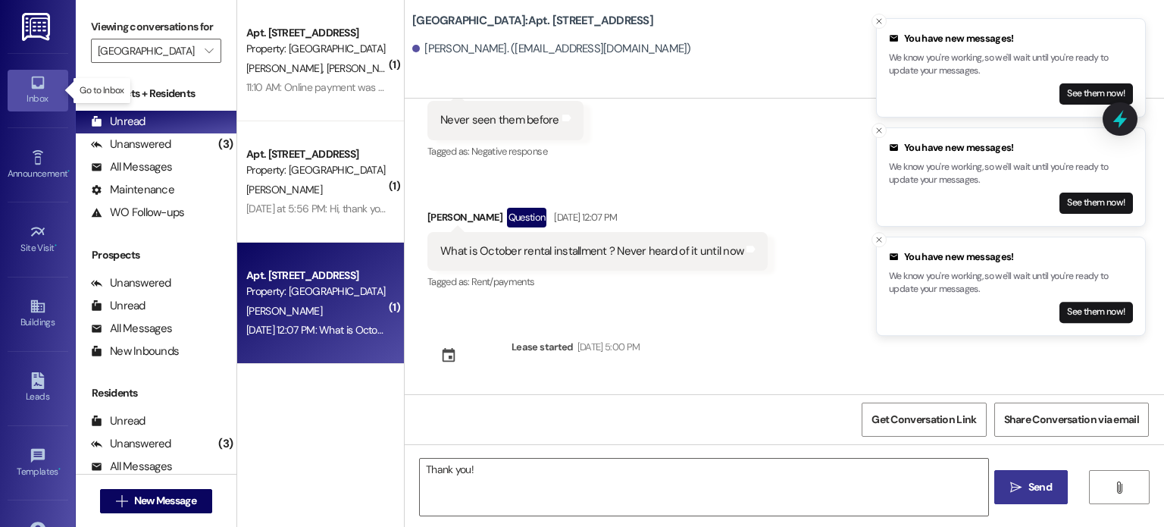
click at [31, 80] on icon at bounding box center [38, 82] width 17 height 17
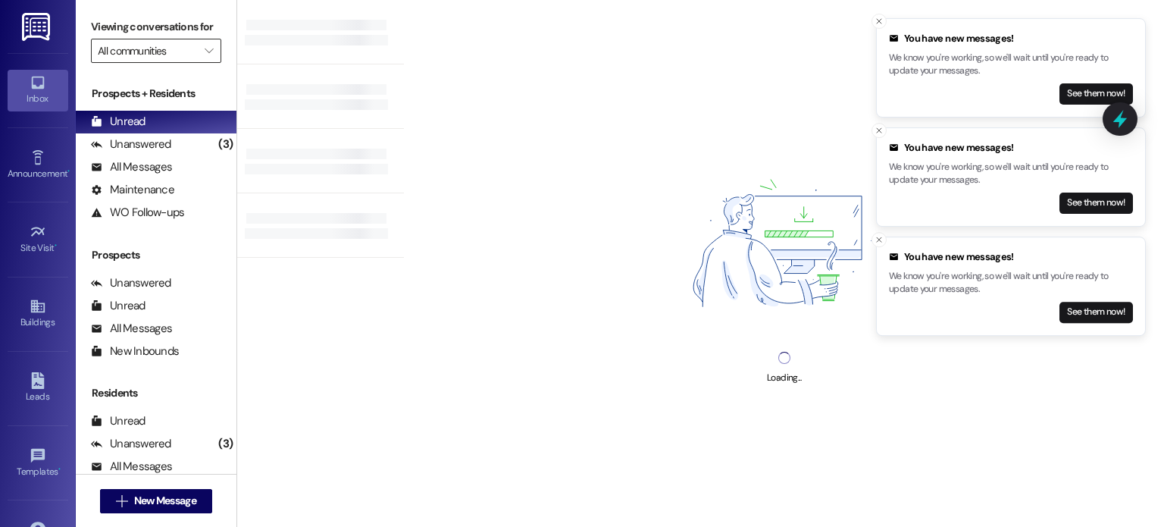
click at [141, 51] on input "All communities" at bounding box center [147, 51] width 99 height 24
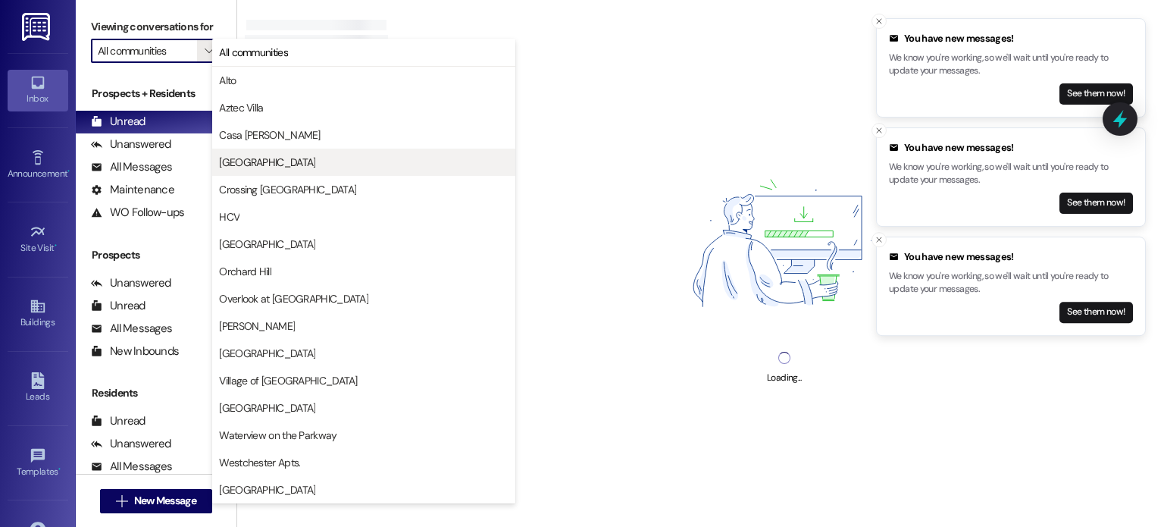
click at [237, 161] on span "[GEOGRAPHIC_DATA]" at bounding box center [267, 162] width 96 height 15
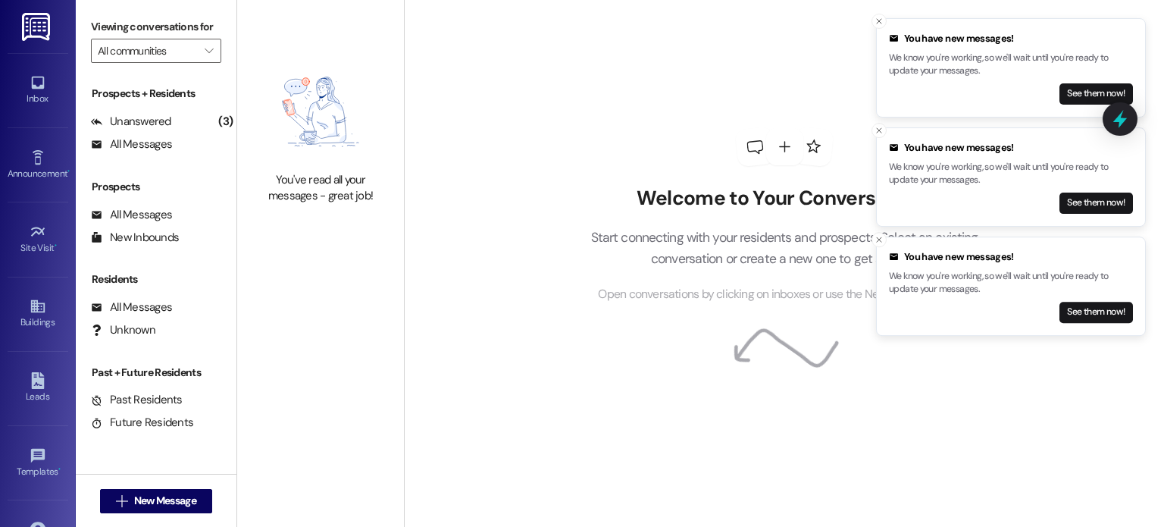
type input "[GEOGRAPHIC_DATA]"
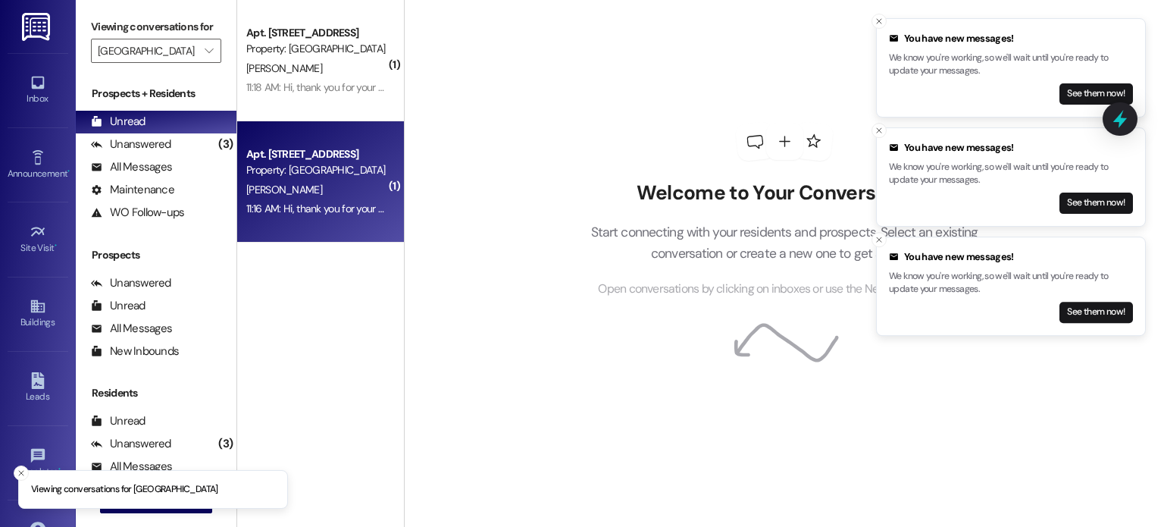
click at [312, 158] on div "Apt. [STREET_ADDRESS]" at bounding box center [316, 154] width 140 height 16
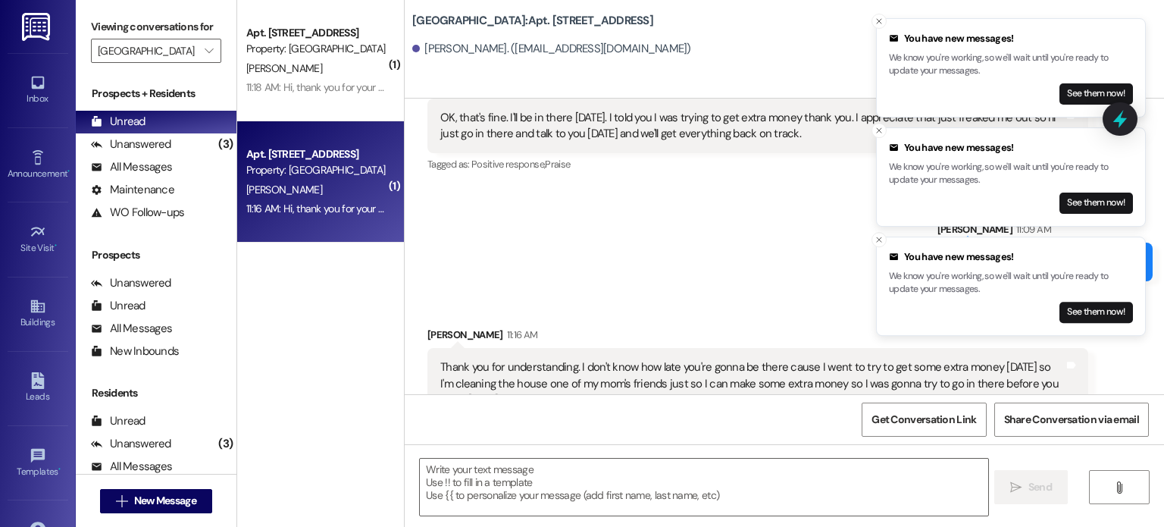
scroll to position [3537, 0]
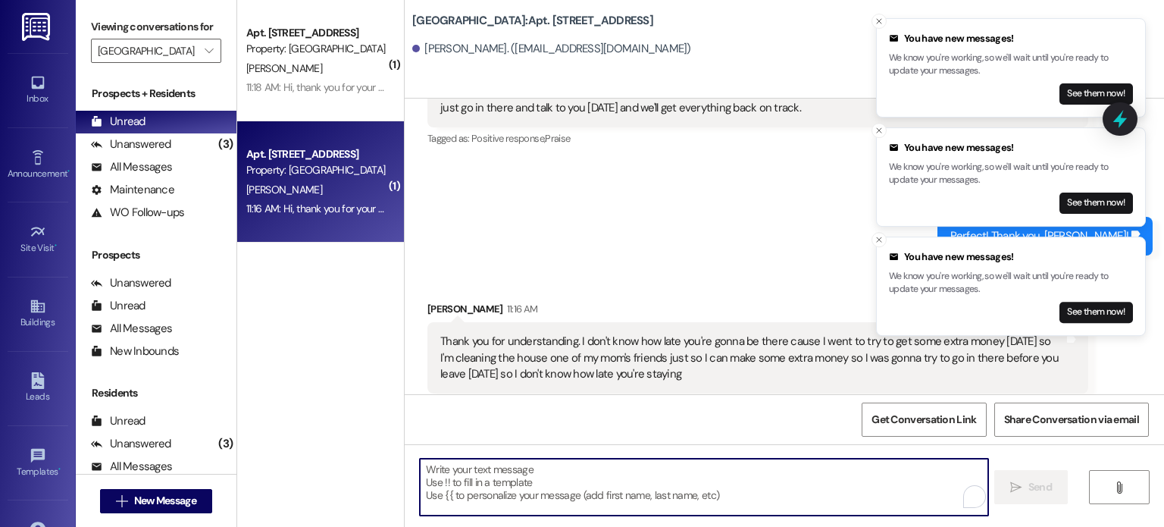
click at [517, 469] on textarea "To enrich screen reader interactions, please activate Accessibility in Grammarl…" at bounding box center [703, 486] width 567 height 57
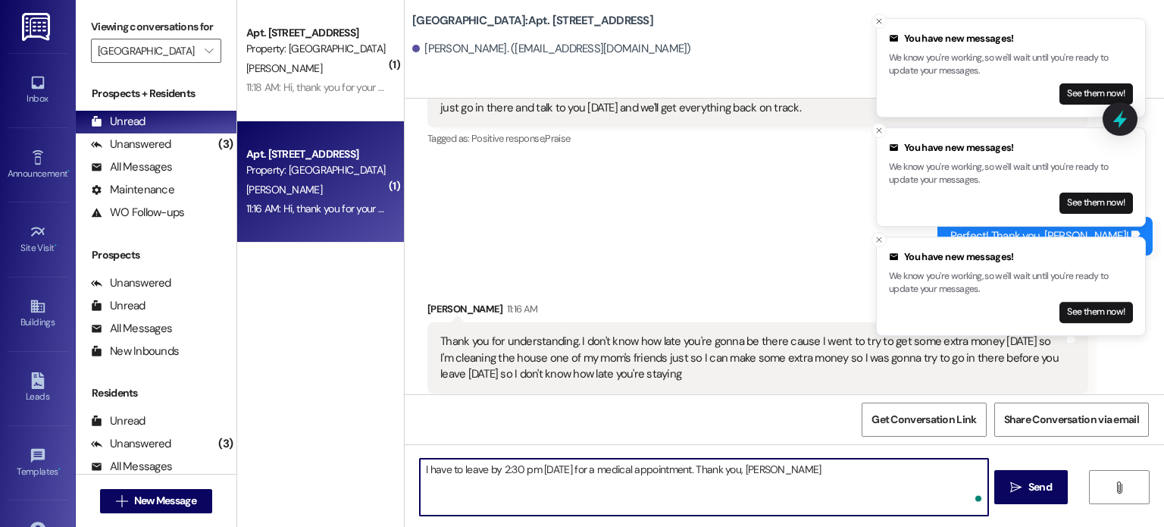
type textarea "I have to leave by 2:30 pm [DATE] for a medical appointment. Thank you, [PERSON…"
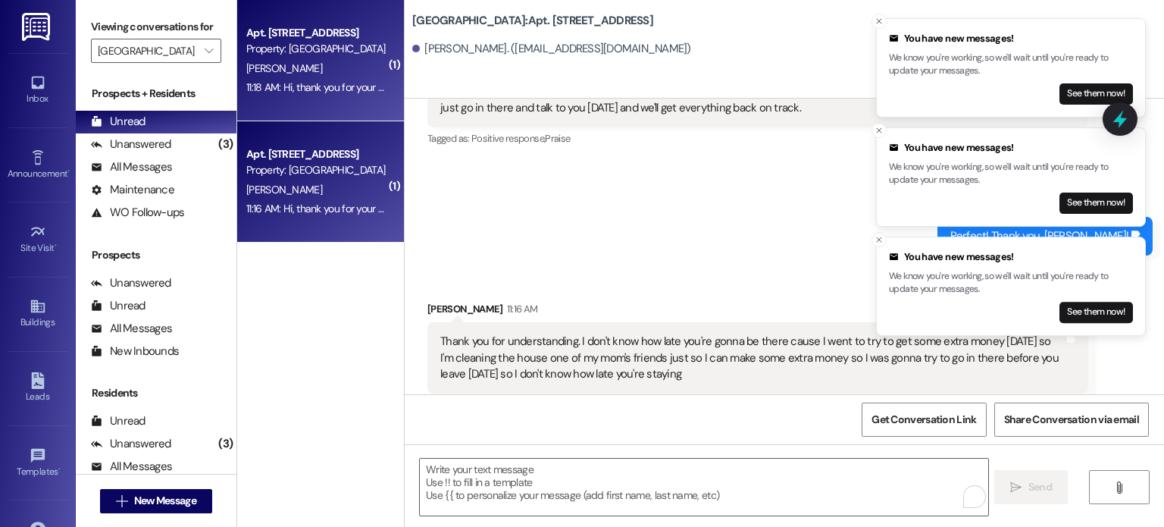
click at [271, 96] on div "11:18 AM: Hi, thank you for your message. Our team will get back to you [DATE] …" at bounding box center [316, 87] width 143 height 19
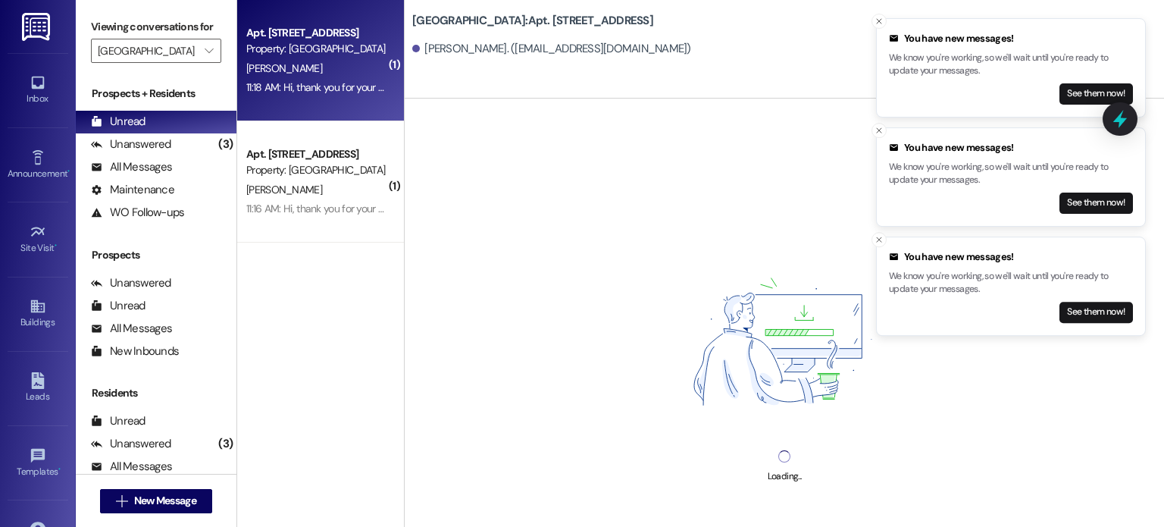
click at [337, 65] on div "[PERSON_NAME]" at bounding box center [316, 68] width 143 height 19
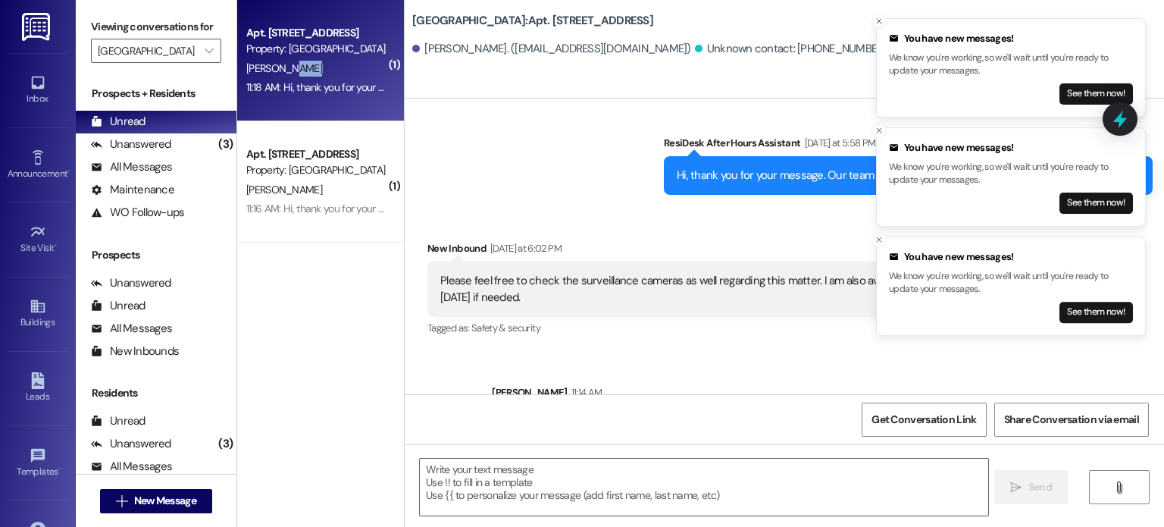
scroll to position [43148, 0]
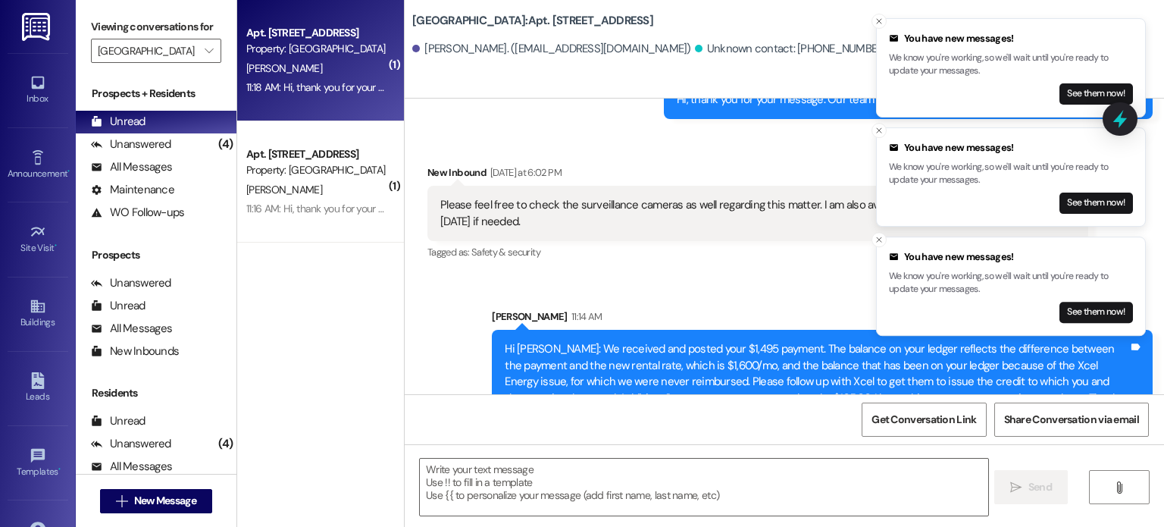
click at [30, 27] on img at bounding box center [37, 27] width 31 height 28
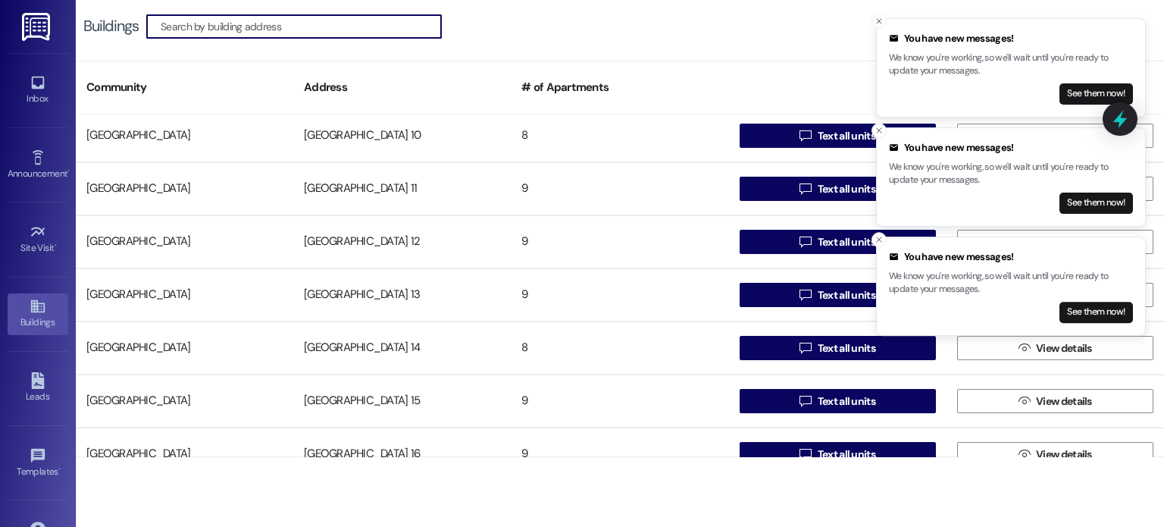
scroll to position [303, 0]
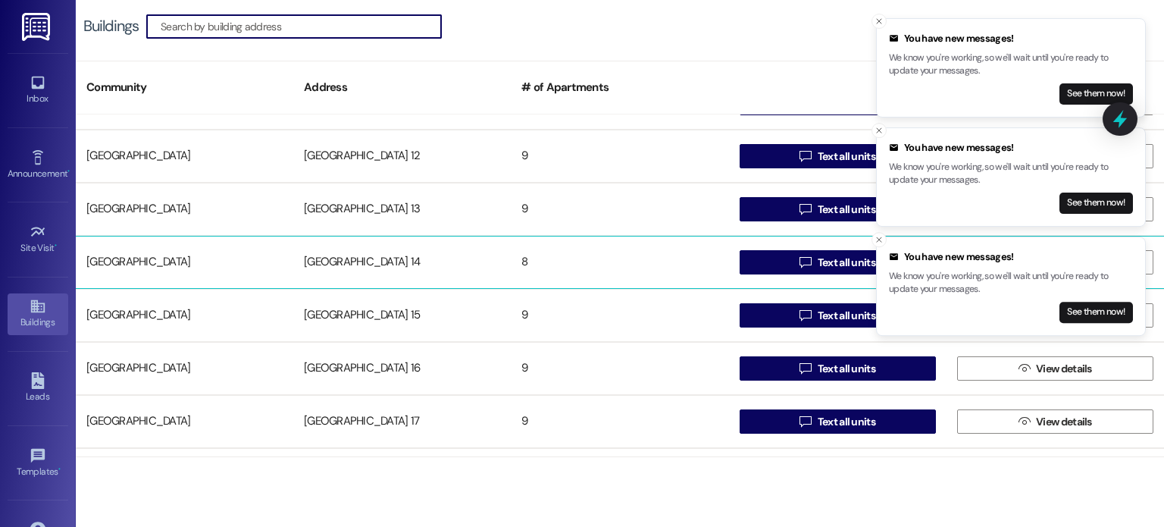
click at [340, 258] on div "[GEOGRAPHIC_DATA] 14" at bounding box center [401, 262] width 217 height 30
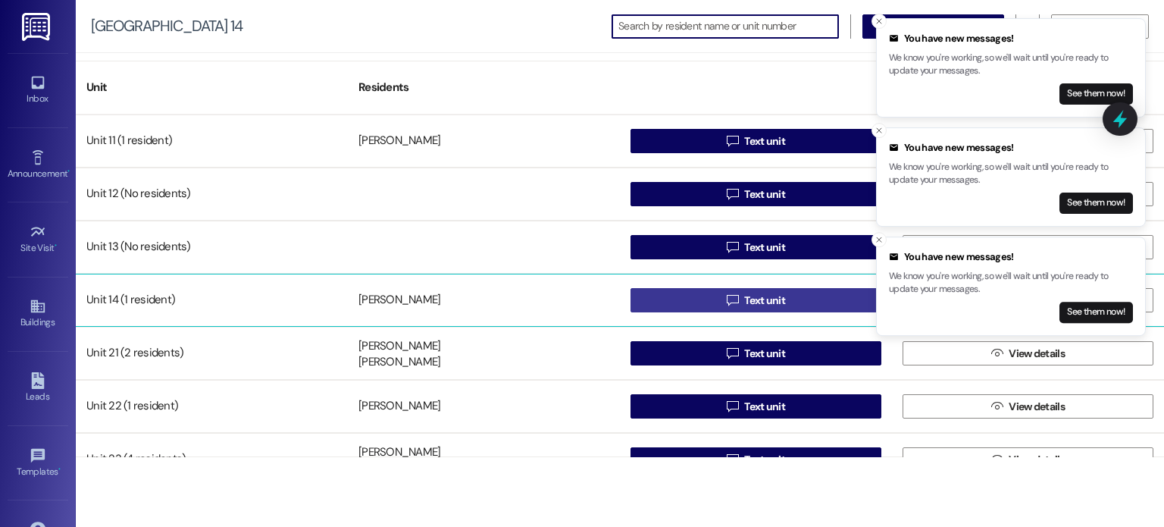
click at [675, 298] on button " Text unit" at bounding box center [755, 300] width 251 height 24
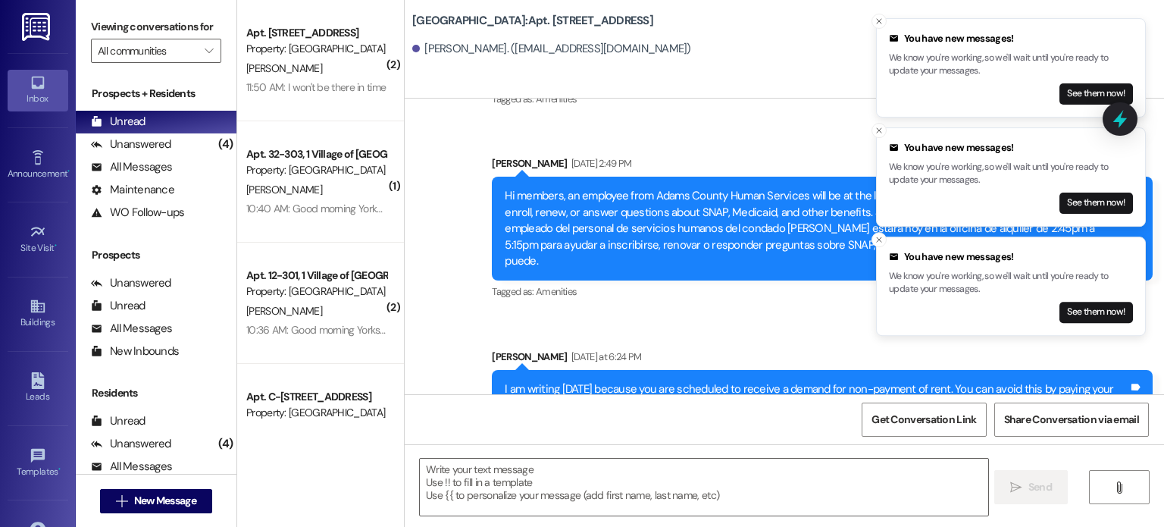
scroll to position [45506, 0]
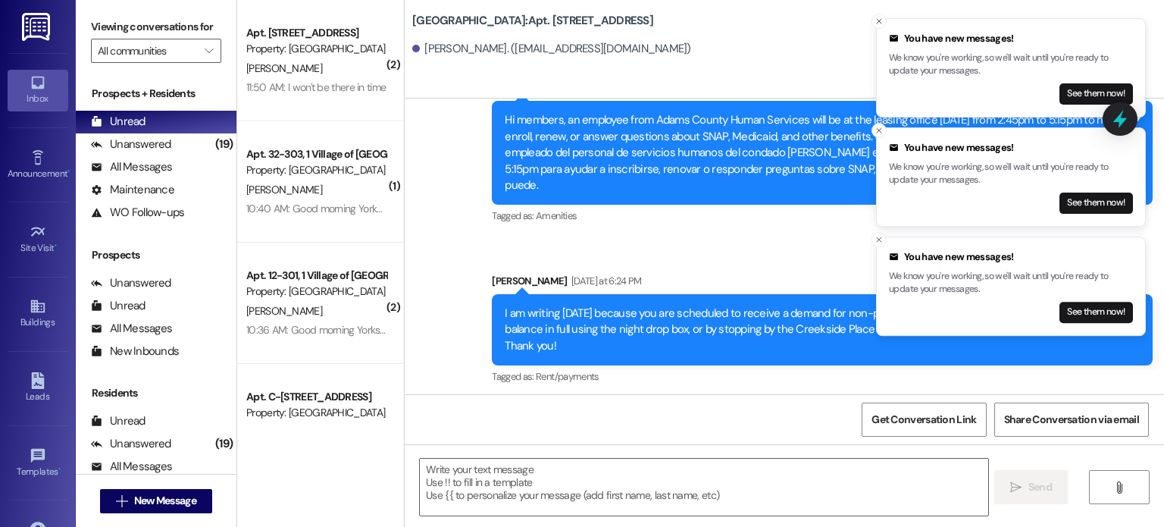
click at [39, 29] on img at bounding box center [37, 27] width 31 height 28
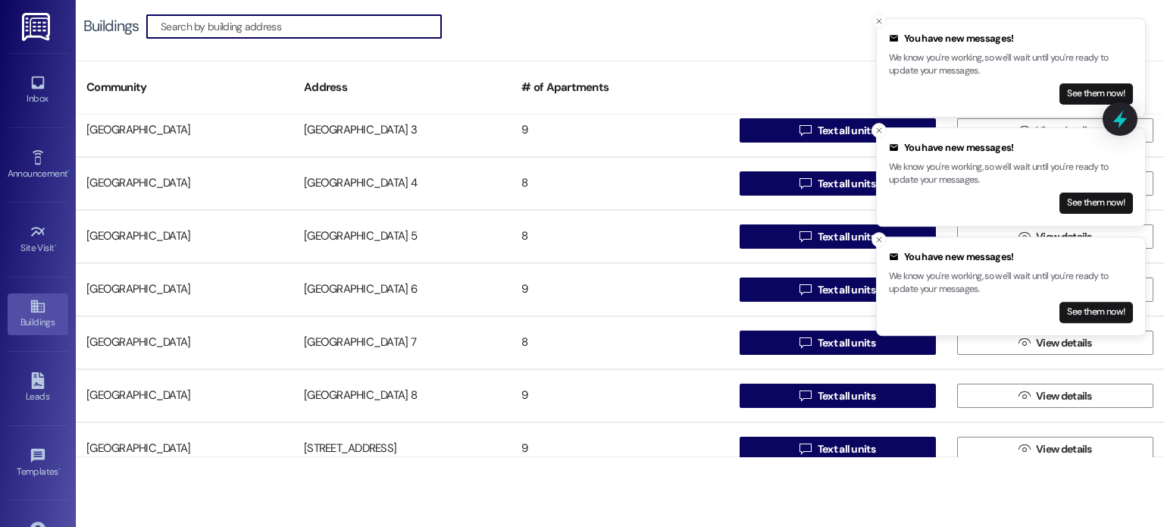
scroll to position [1136, 0]
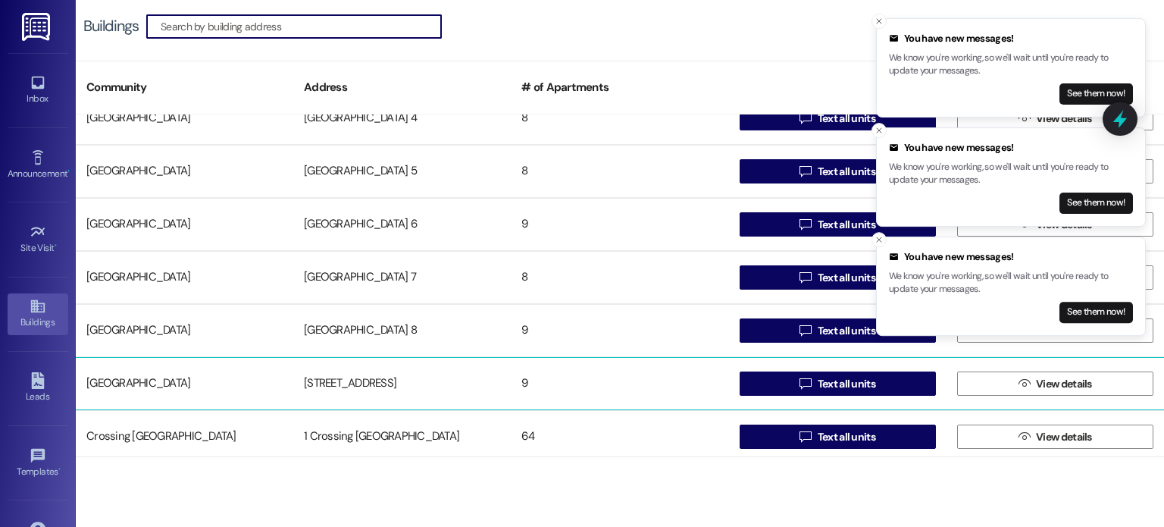
click at [331, 379] on div "[STREET_ADDRESS]" at bounding box center [401, 383] width 217 height 30
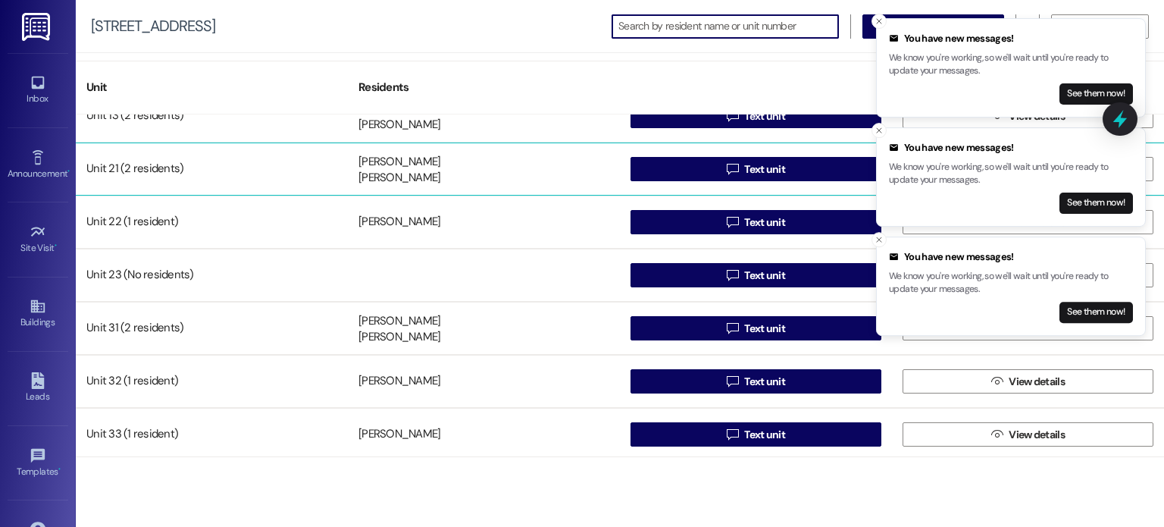
scroll to position [135, 0]
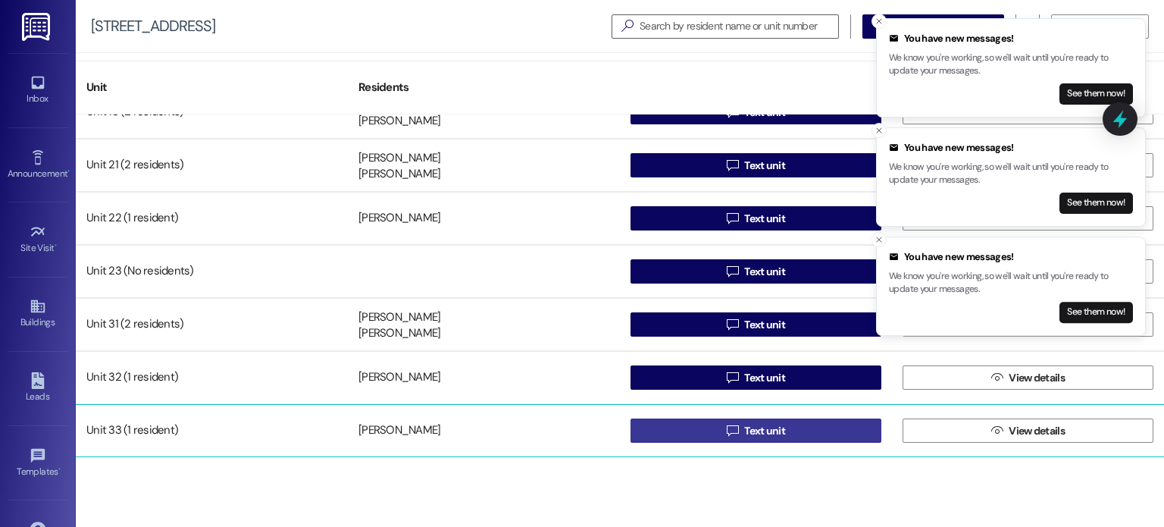
click at [647, 425] on button " Text unit" at bounding box center [755, 430] width 251 height 24
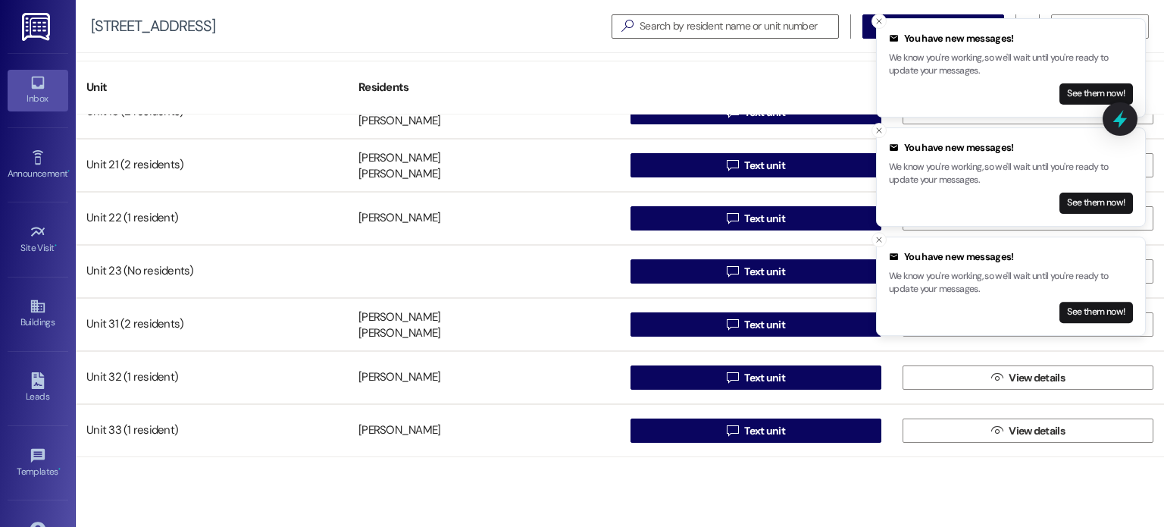
click at [33, 89] on icon at bounding box center [38, 82] width 17 height 17
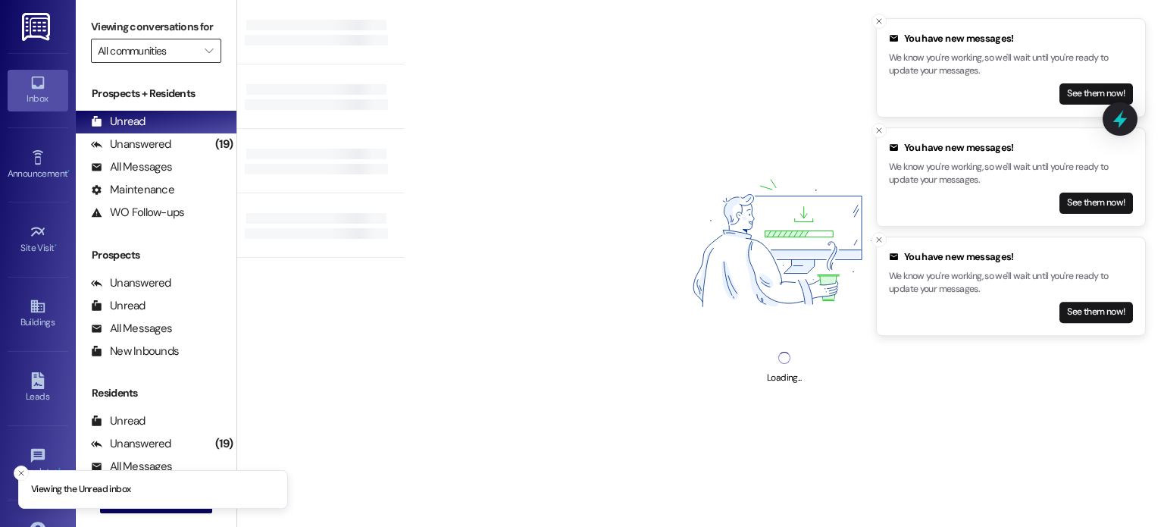
click at [121, 54] on input "All communities" at bounding box center [147, 51] width 99 height 24
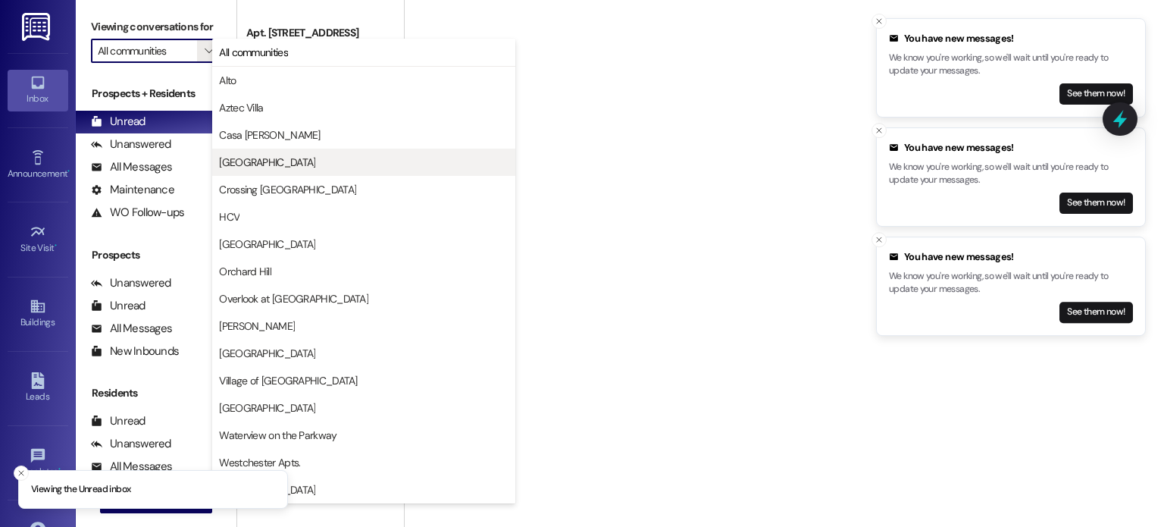
click at [252, 158] on span "[GEOGRAPHIC_DATA]" at bounding box center [267, 162] width 96 height 15
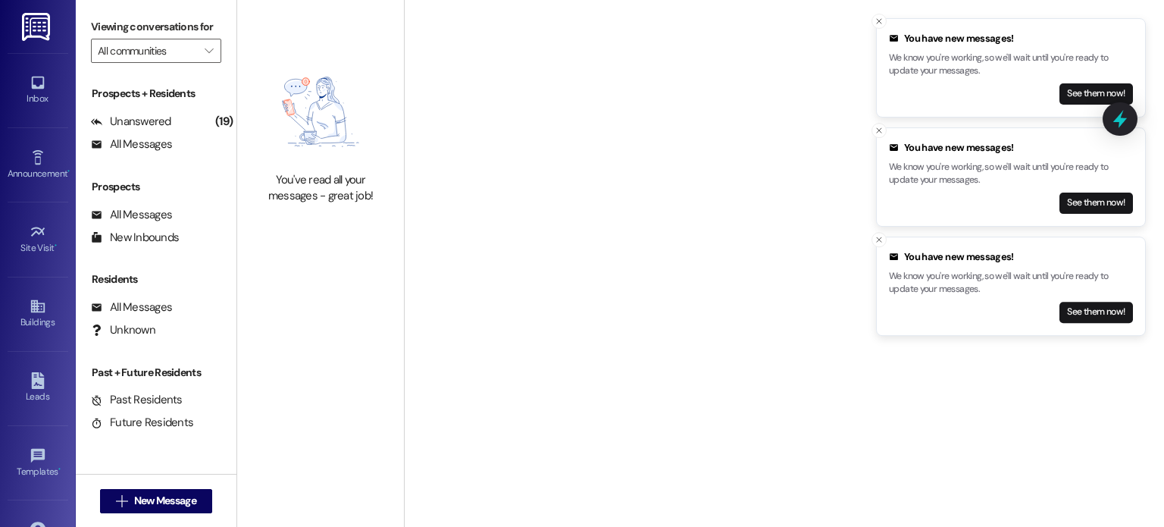
type input "[GEOGRAPHIC_DATA]"
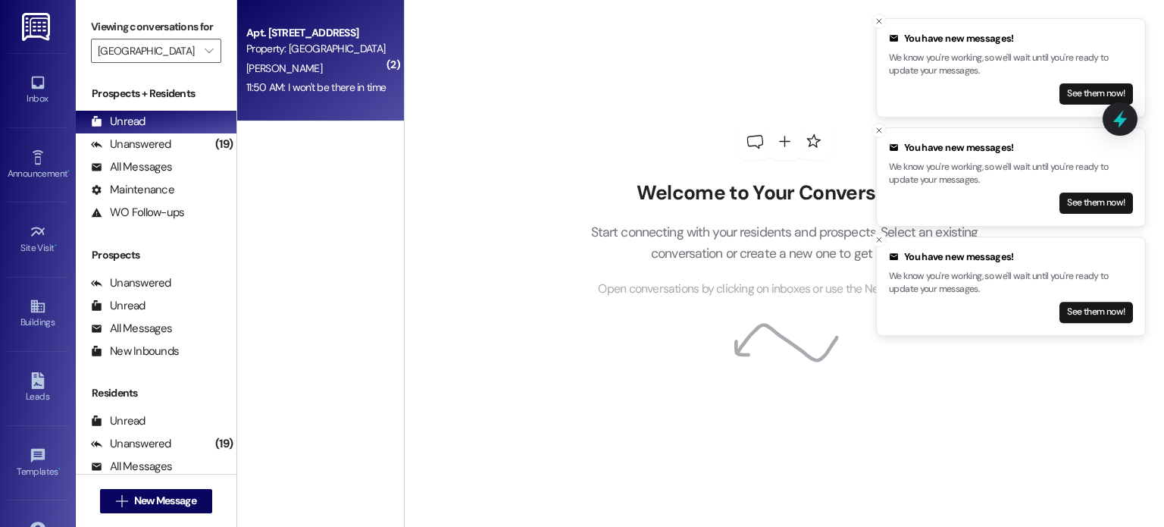
click at [316, 57] on div "Property: [GEOGRAPHIC_DATA]" at bounding box center [316, 49] width 140 height 16
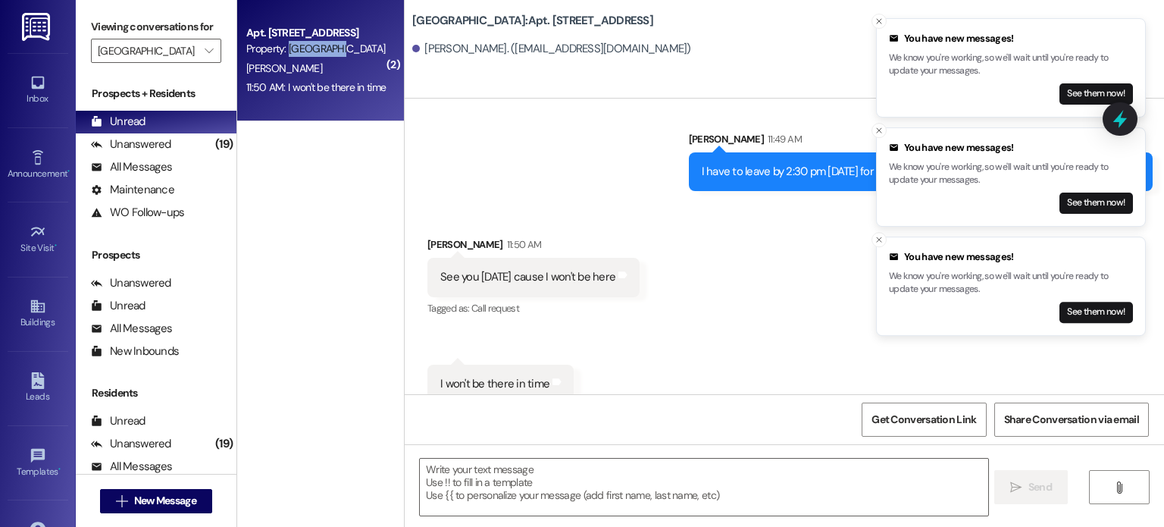
scroll to position [3983, 0]
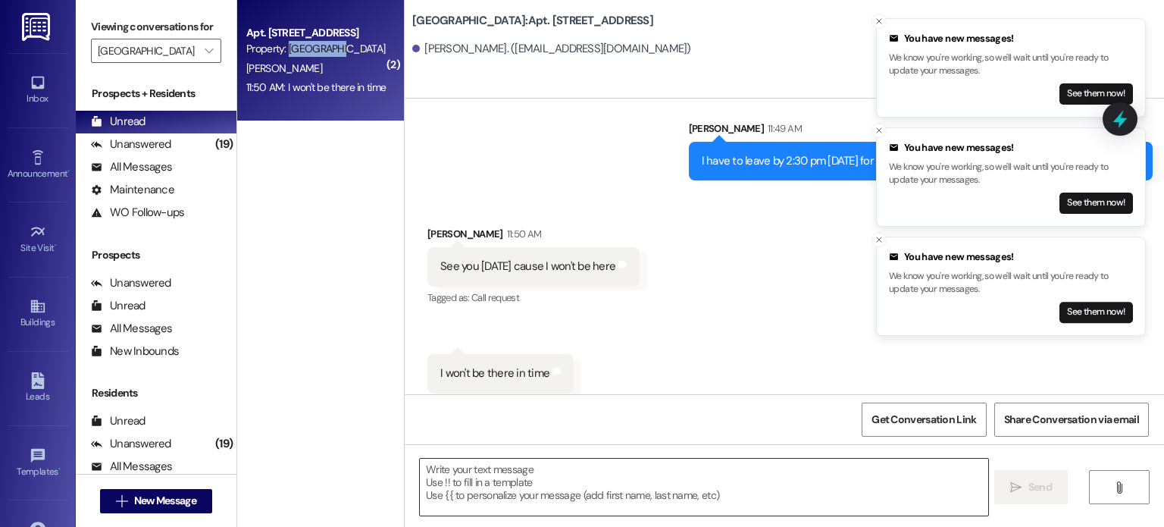
click at [516, 467] on textarea at bounding box center [703, 486] width 567 height 57
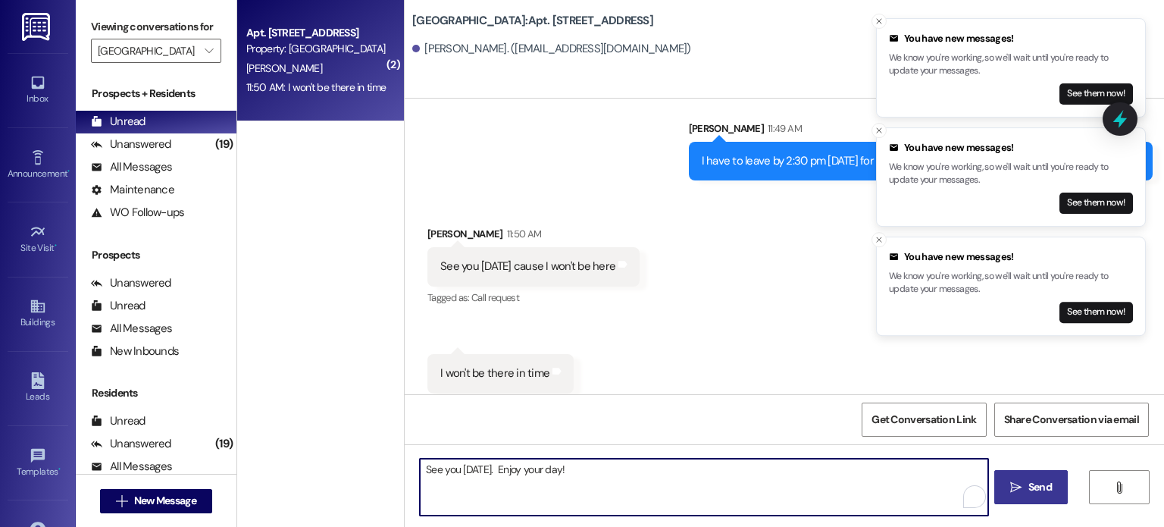
type textarea "See you [DATE]. Enjoy your day!"
click at [1017, 486] on icon "" at bounding box center [1015, 487] width 11 height 12
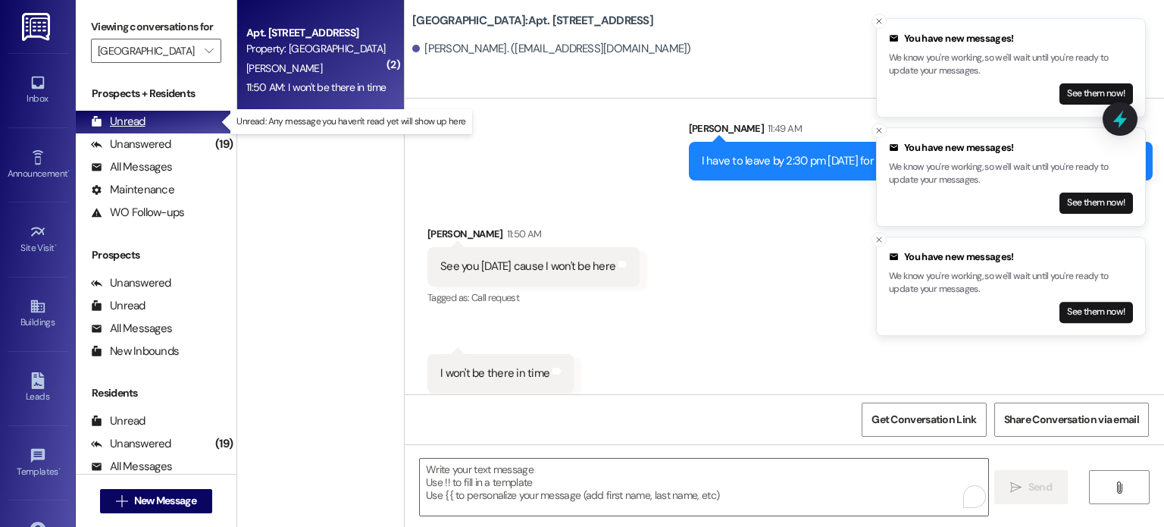
click at [130, 118] on div "Unread" at bounding box center [118, 122] width 55 height 16
click at [133, 52] on input "[GEOGRAPHIC_DATA]" at bounding box center [147, 51] width 99 height 24
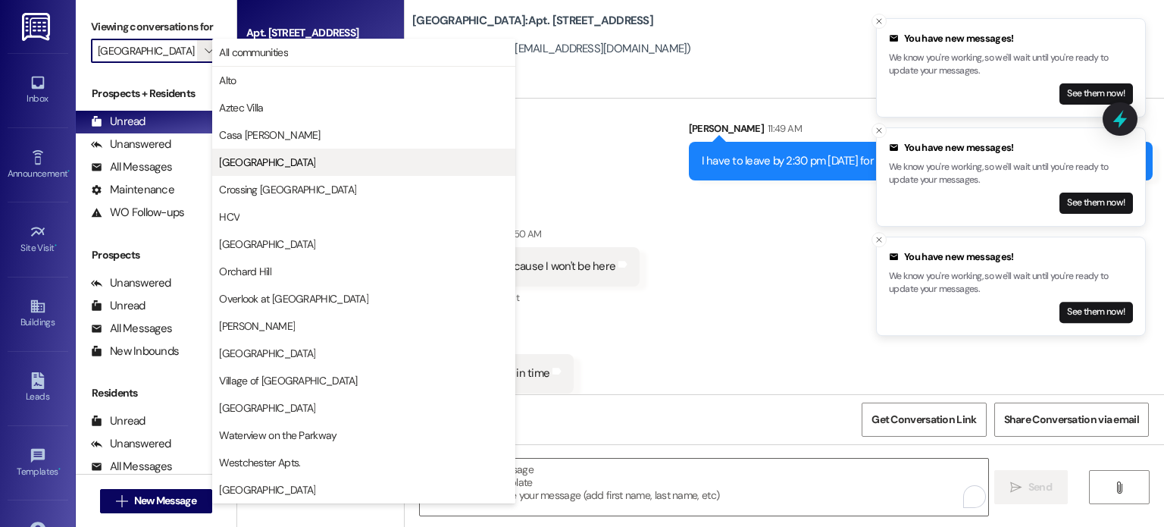
click at [246, 162] on span "[GEOGRAPHIC_DATA]" at bounding box center [267, 162] width 96 height 15
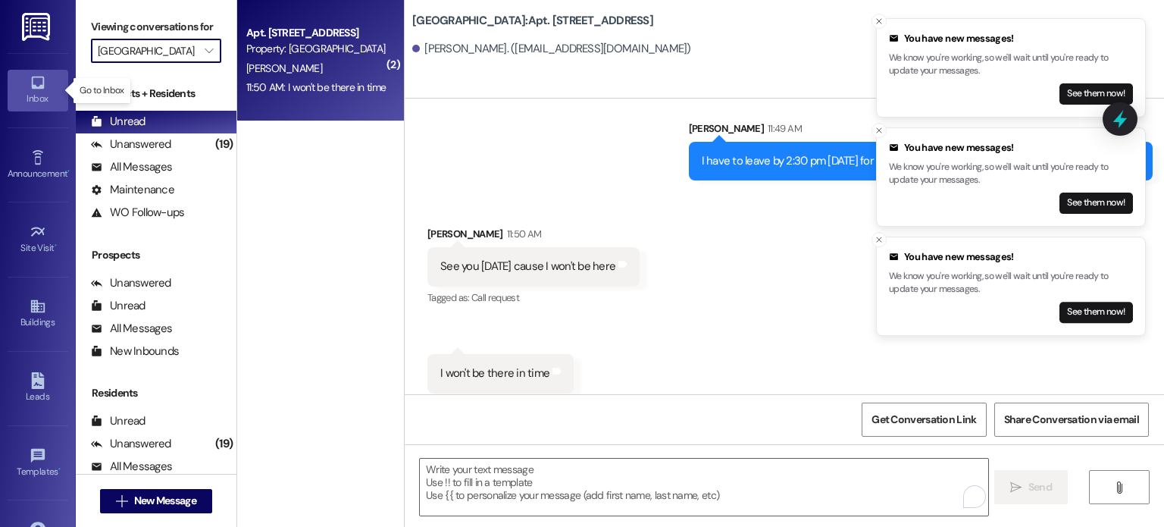
click at [33, 86] on icon at bounding box center [37, 83] width 13 height 13
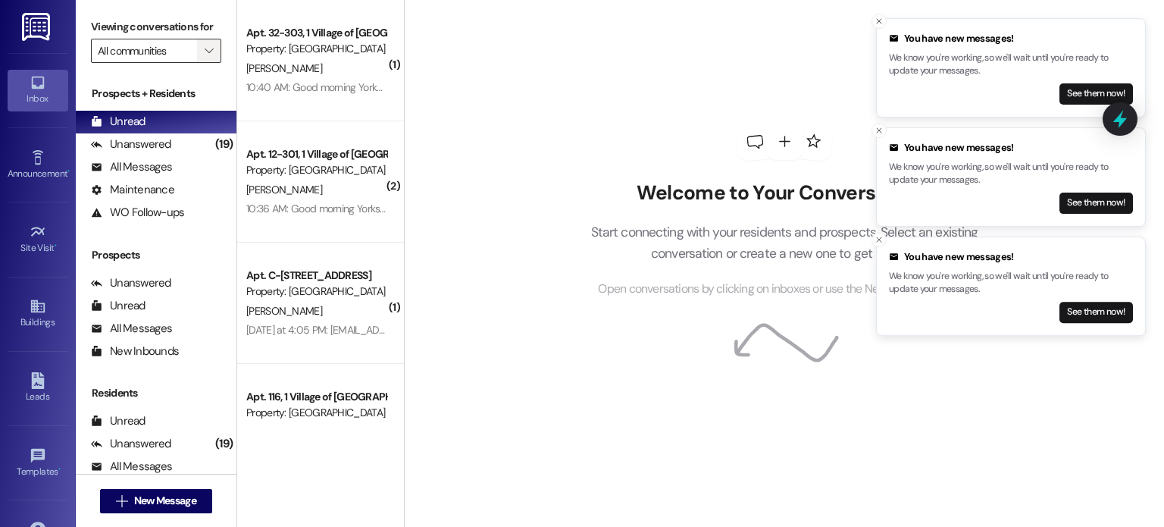
click at [205, 50] on icon "" at bounding box center [209, 51] width 8 height 12
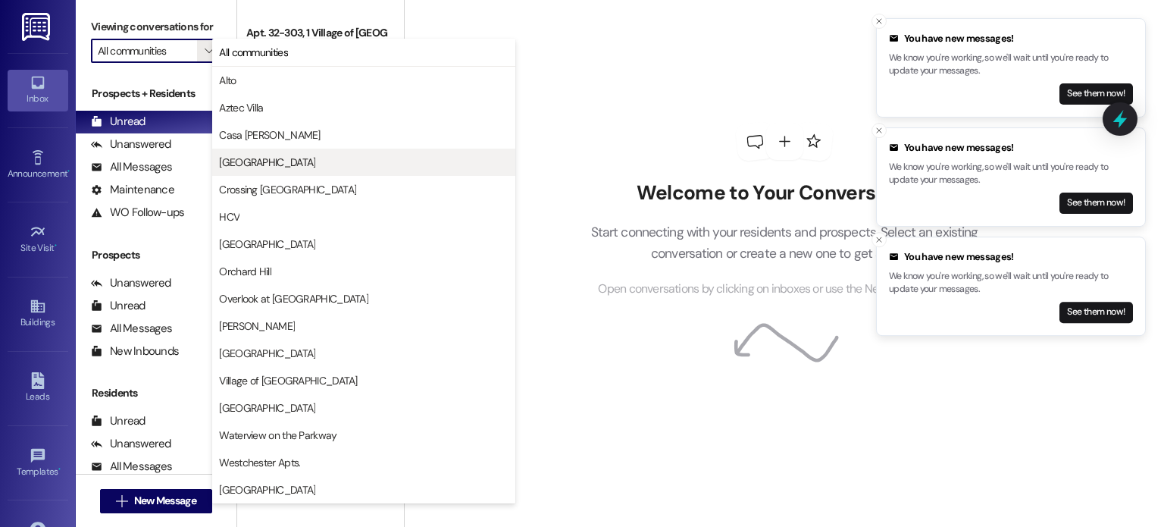
click at [239, 164] on span "[GEOGRAPHIC_DATA]" at bounding box center [267, 162] width 96 height 15
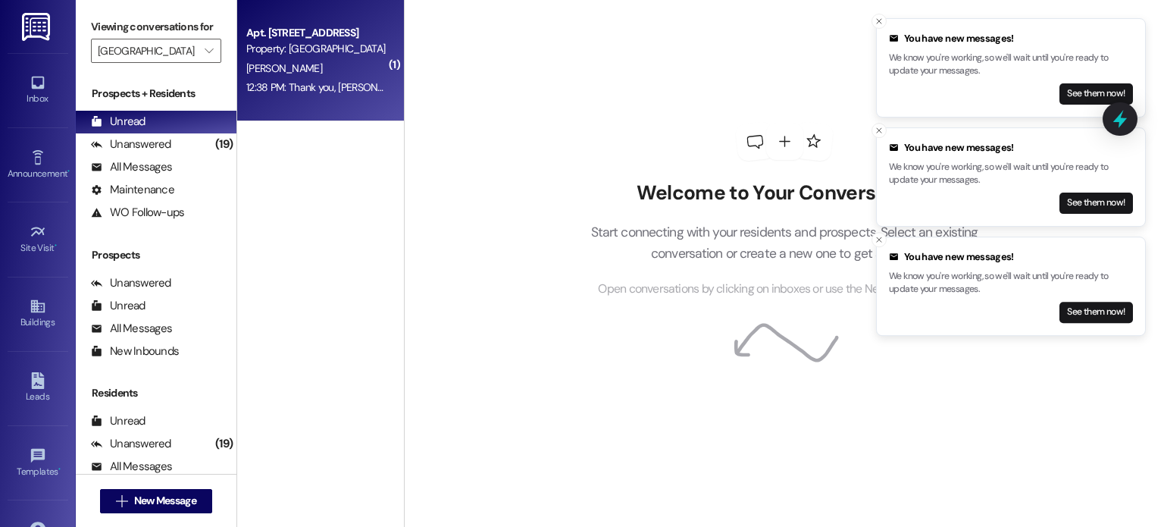
click at [266, 73] on div "[PERSON_NAME]" at bounding box center [316, 68] width 143 height 19
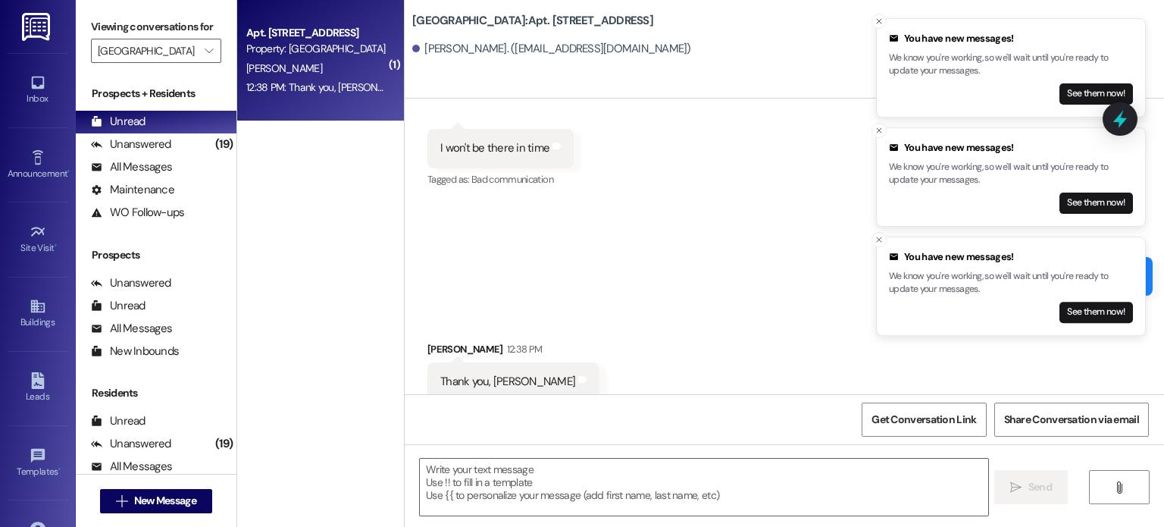
scroll to position [4216, 0]
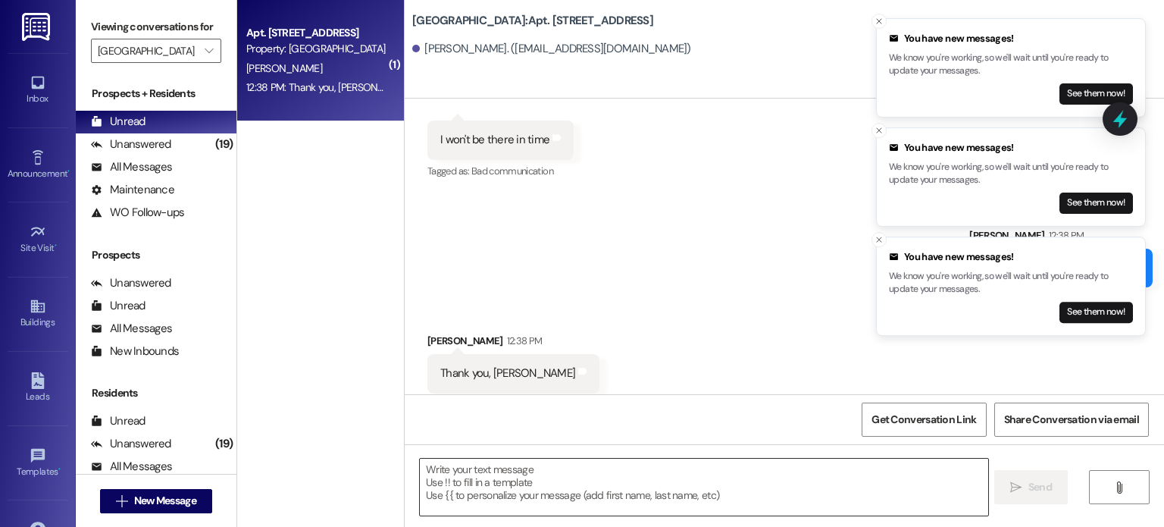
click at [497, 476] on textarea at bounding box center [703, 486] width 567 height 57
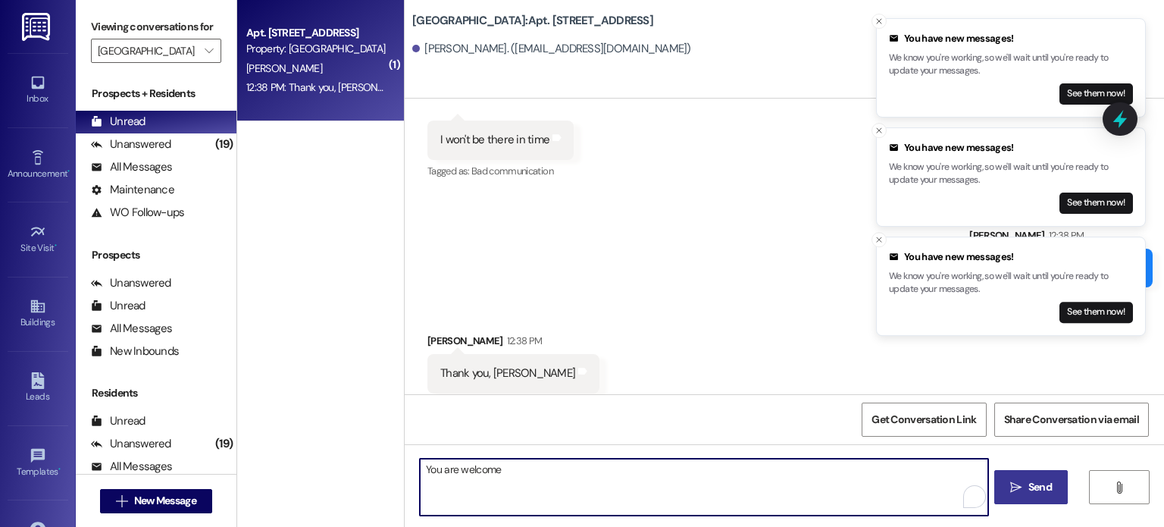
type textarea "You are welcome"
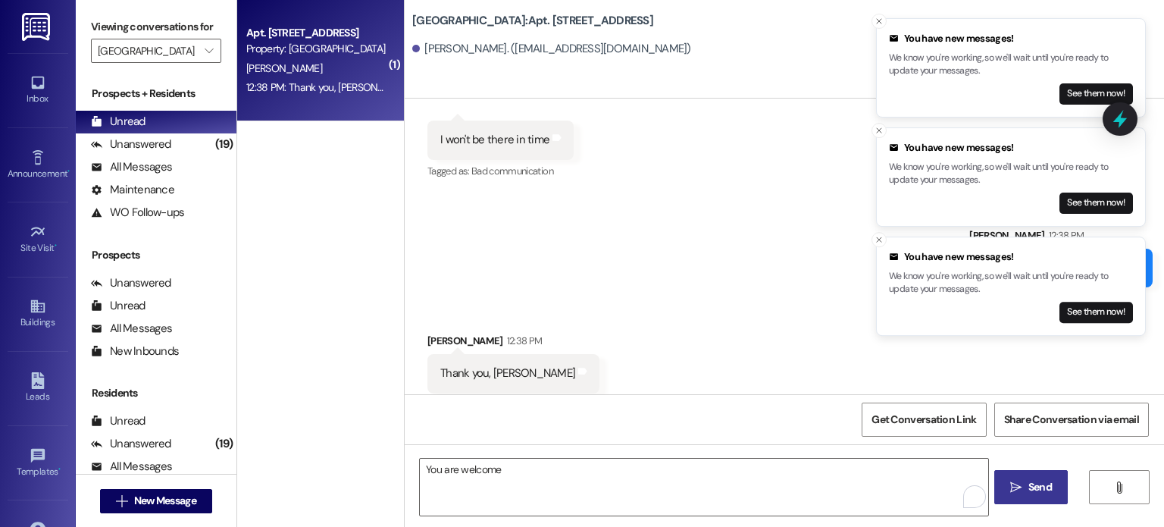
click at [1032, 484] on span "Send" at bounding box center [1039, 487] width 23 height 16
